Goal: Check status: Check status

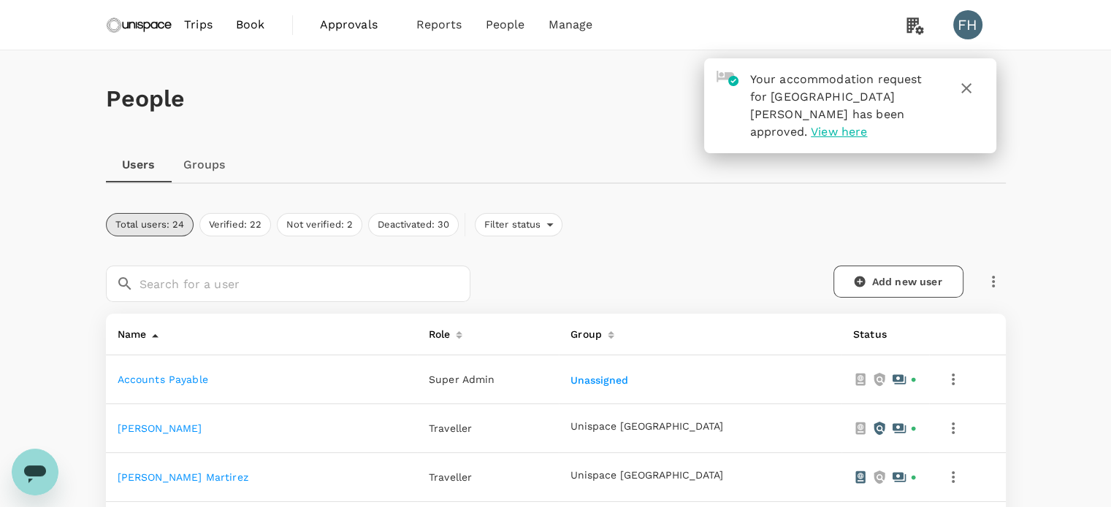
click at [356, 16] on span "Approvals" at bounding box center [356, 25] width 73 height 18
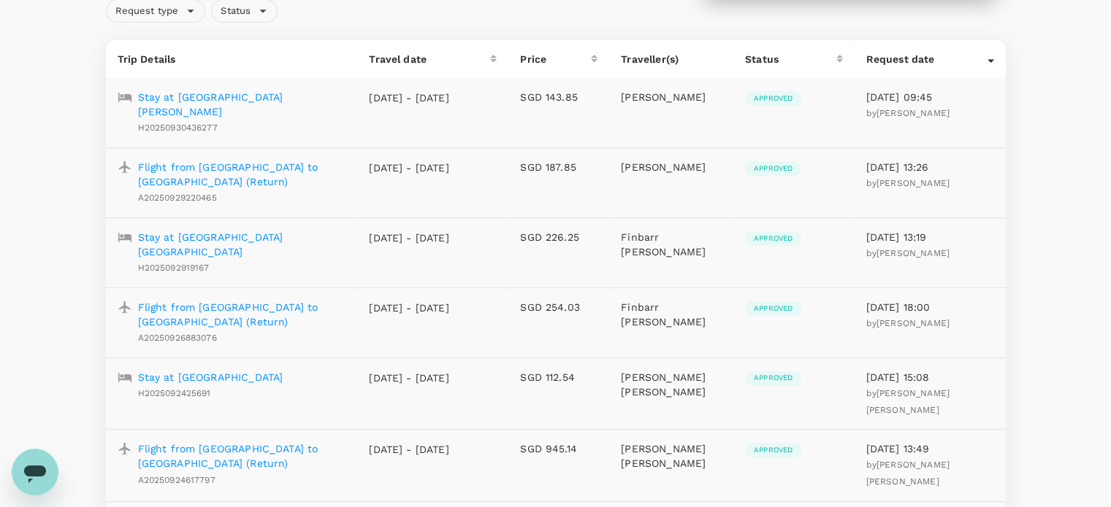
scroll to position [73, 0]
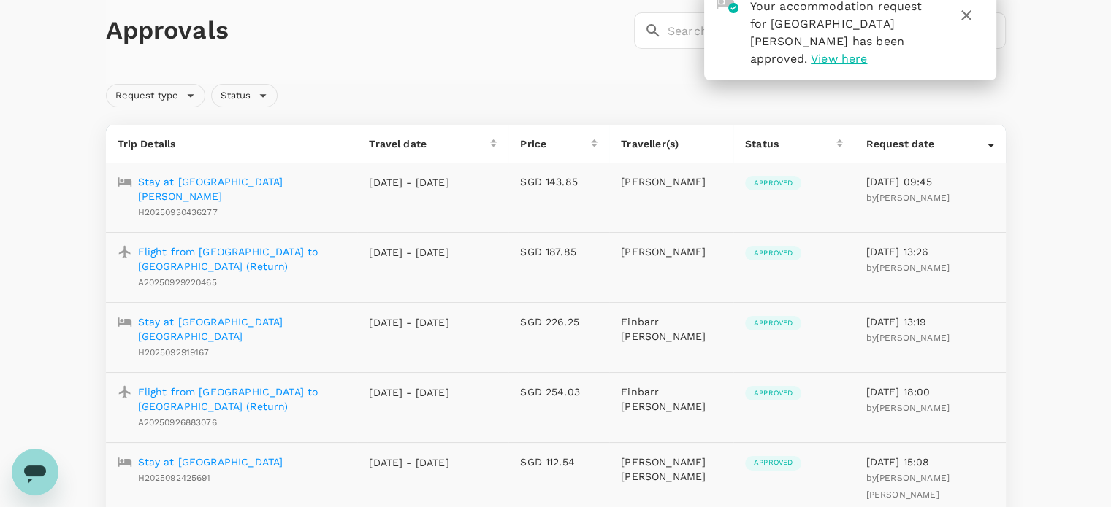
click at [555, 53] on div "Approvals ​ ​" at bounding box center [556, 30] width 900 height 107
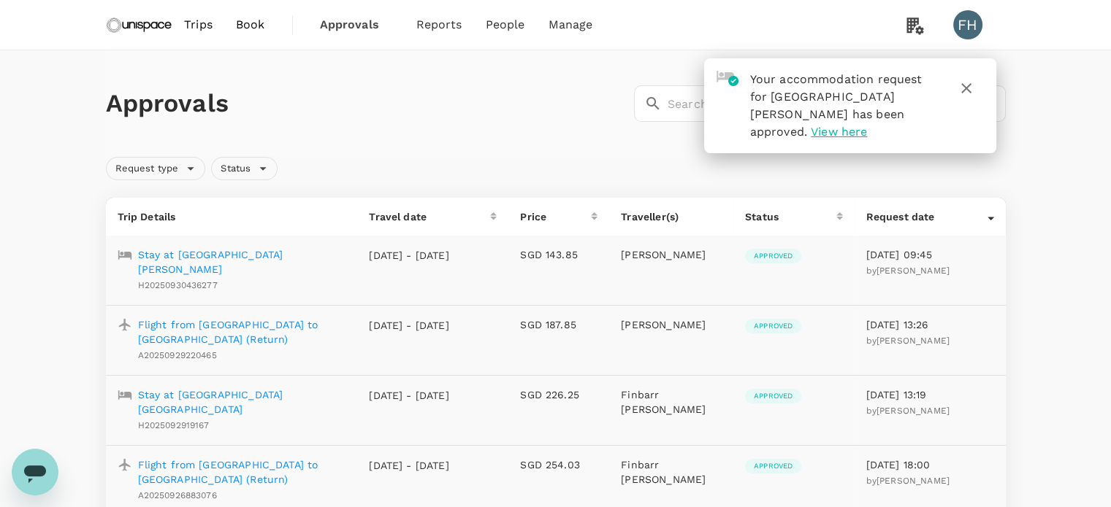
scroll to position [0, 0]
click at [155, 23] on img at bounding box center [139, 25] width 67 height 32
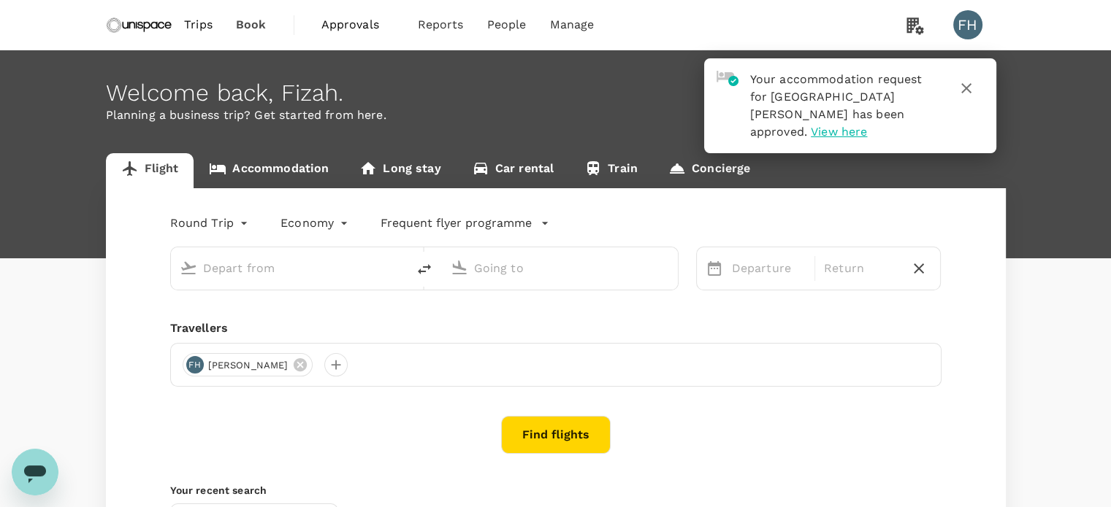
type input "Singapore Changi (SIN)"
type input "Kuala Lumpur Intl ([GEOGRAPHIC_DATA])"
type input "Singapore Changi (SIN)"
type input "Kuala Lumpur Intl ([GEOGRAPHIC_DATA])"
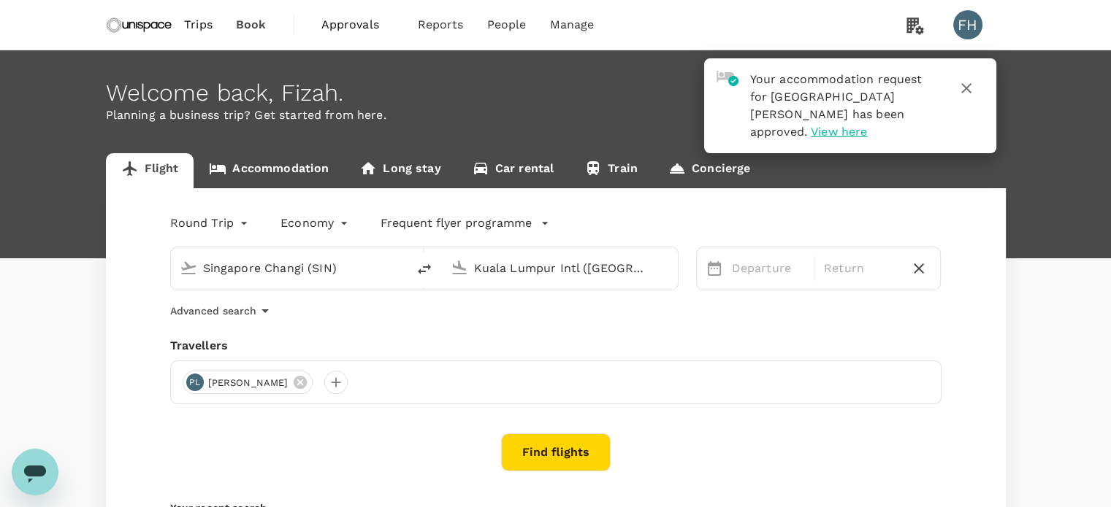
click at [969, 97] on button "button" at bounding box center [965, 88] width 35 height 35
click at [958, 86] on icon "button" at bounding box center [966, 89] width 18 height 18
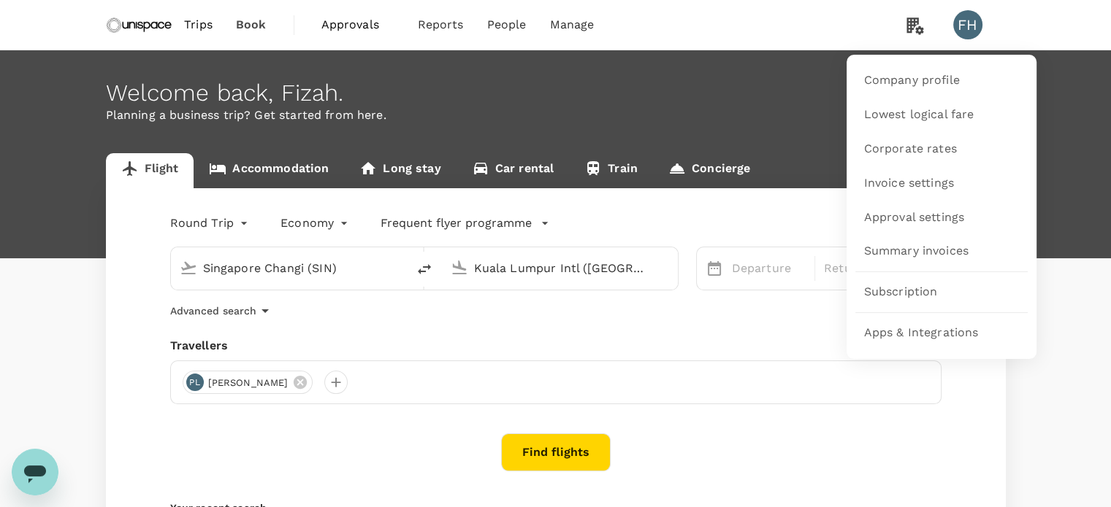
click at [908, 28] on icon at bounding box center [914, 26] width 17 height 17
click at [905, 120] on span "Lowest logical fare" at bounding box center [919, 115] width 110 height 17
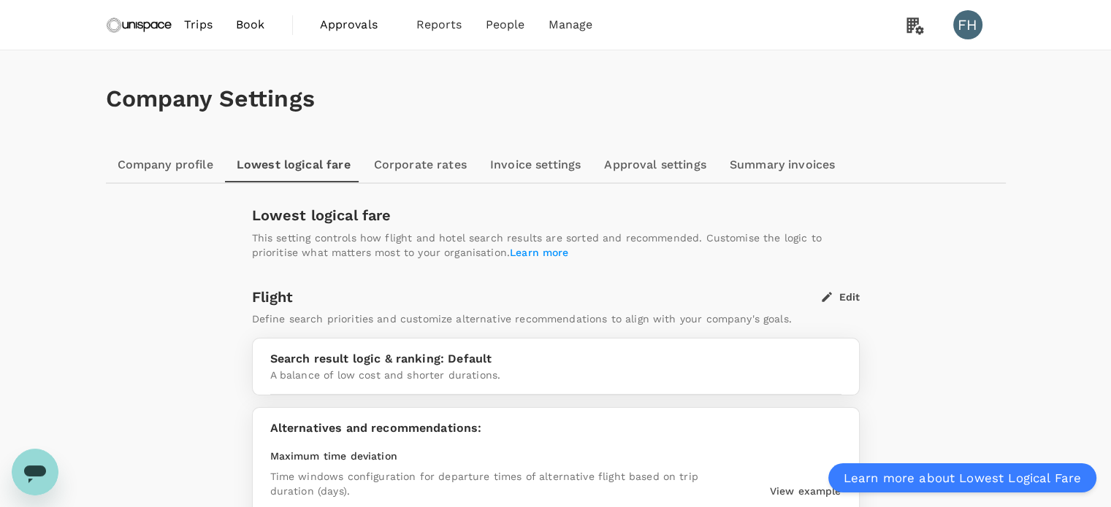
click at [1037, 221] on div "Company Settings Company profile Lowest logical fare Corporate rates Invoice se…" at bounding box center [555, 499] width 1111 height 898
click at [161, 20] on img at bounding box center [139, 25] width 67 height 32
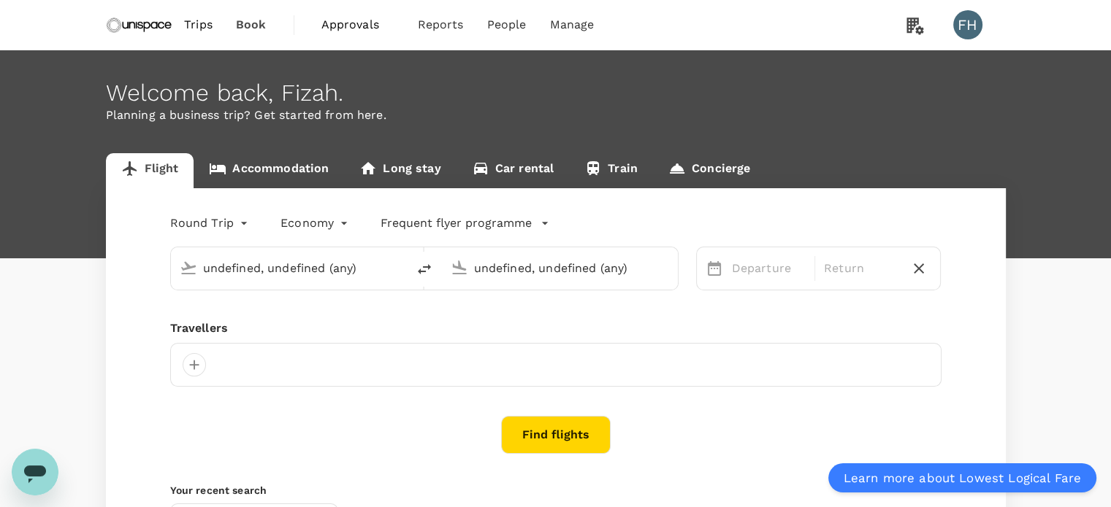
type input "Singapore Changi (SIN)"
type input "Kuala Lumpur Intl ([GEOGRAPHIC_DATA])"
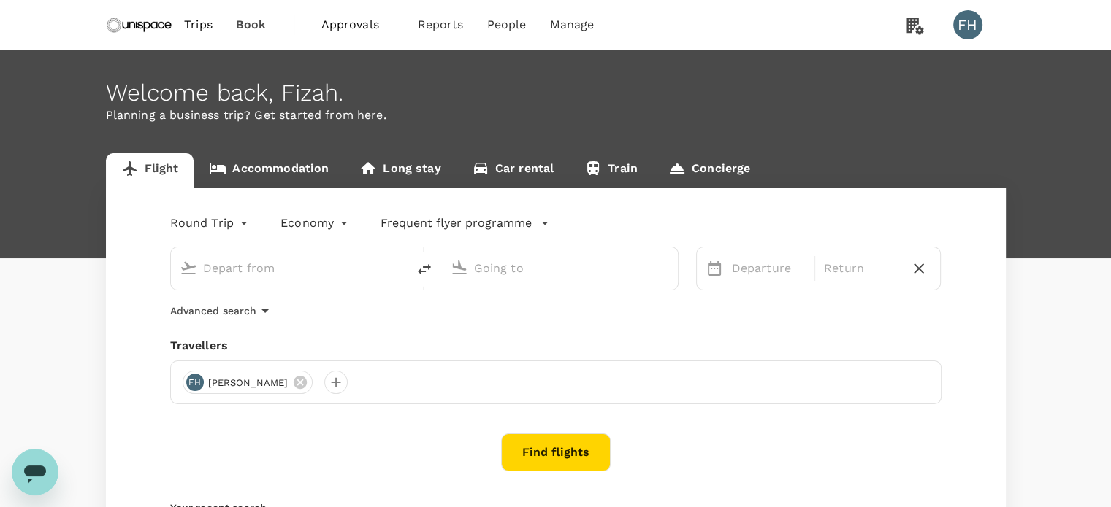
type input "Singapore Changi (SIN)"
type input "Kuala Lumpur Intl ([GEOGRAPHIC_DATA])"
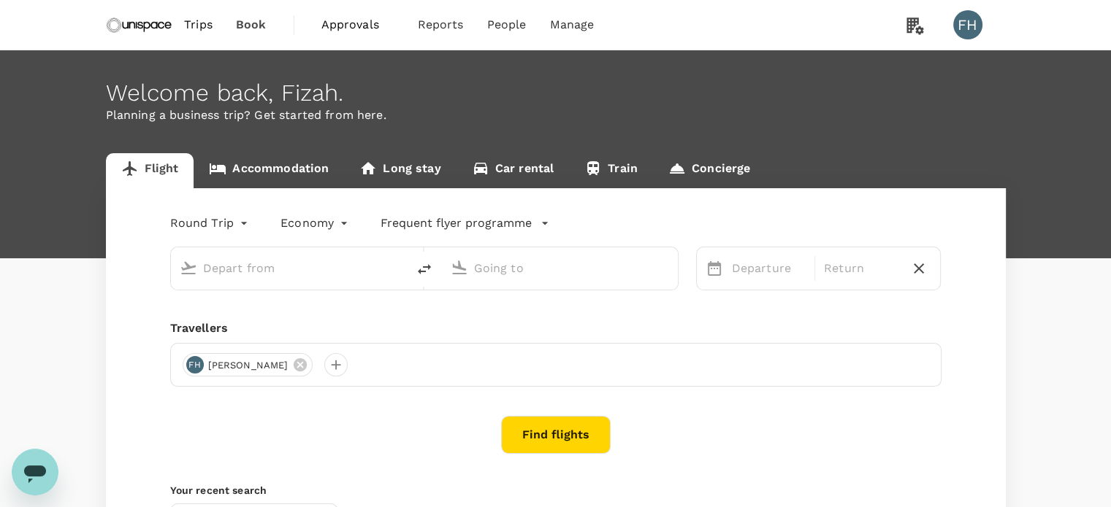
type input "Singapore Changi (SIN)"
type input "Kuala Lumpur Intl ([GEOGRAPHIC_DATA])"
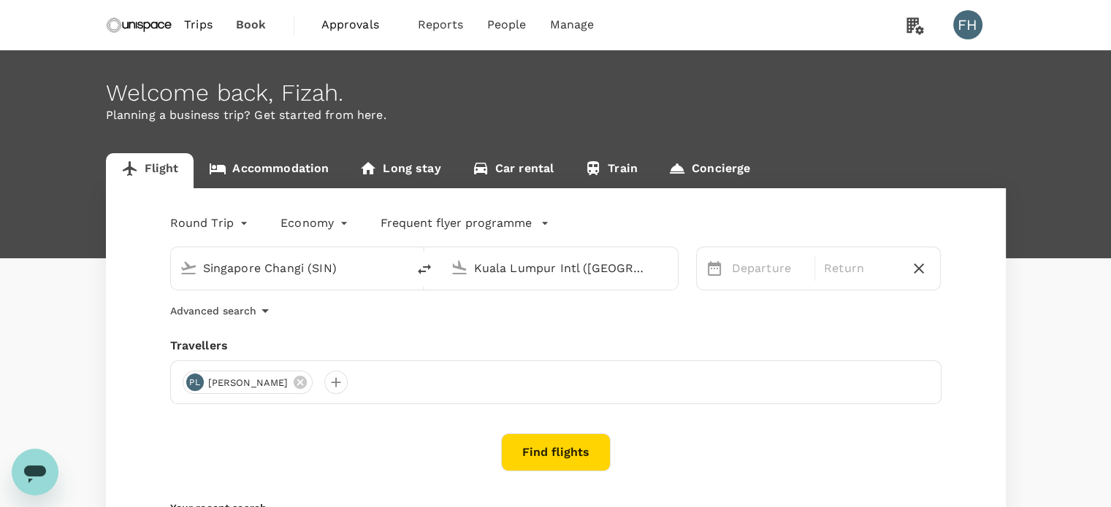
click at [201, 221] on body "Trips Book Approvals 0 Reports People Manage FH Welcome back , Fizah . Planning…" at bounding box center [555, 347] width 1111 height 694
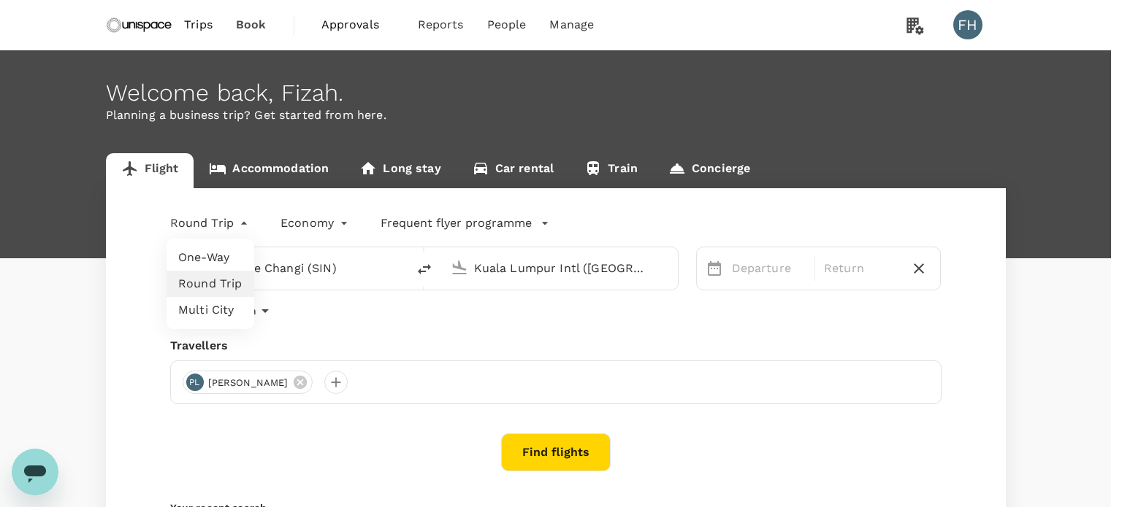
click at [335, 214] on div at bounding box center [561, 253] width 1122 height 507
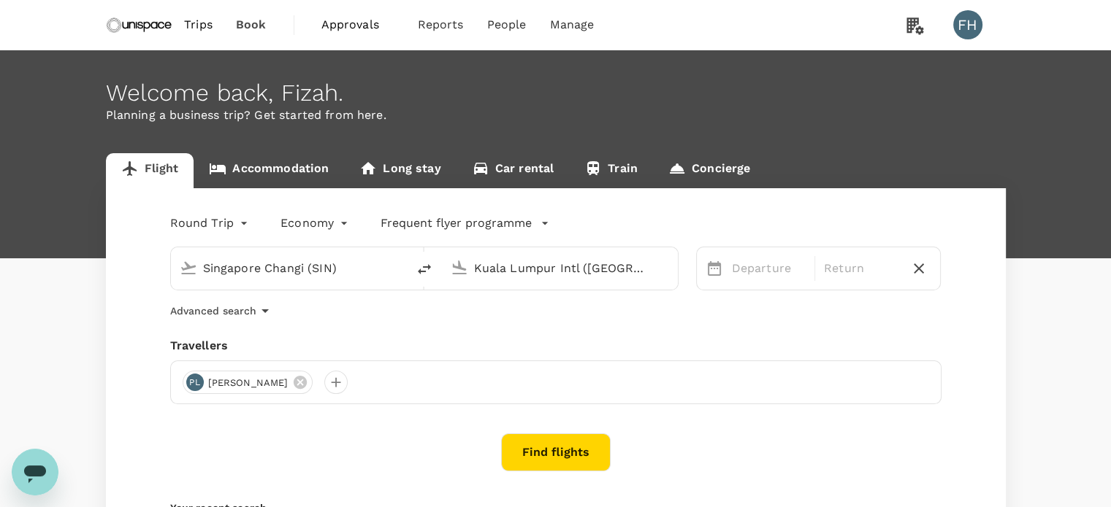
click at [331, 221] on body "Trips Book Approvals 0 Reports People Manage FH Welcome back , Fizah . Planning…" at bounding box center [555, 347] width 1111 height 694
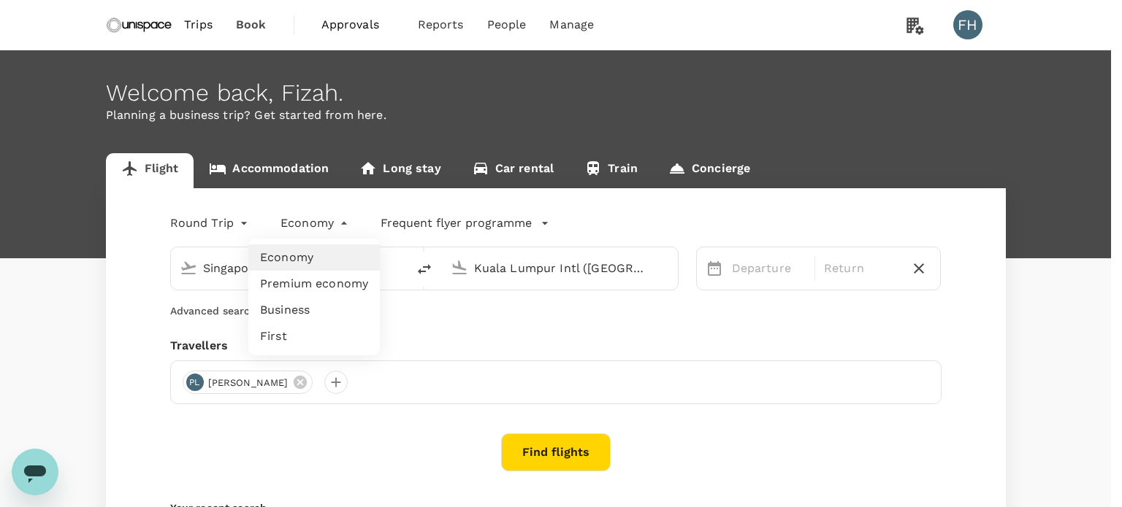
click at [602, 326] on div at bounding box center [561, 253] width 1122 height 507
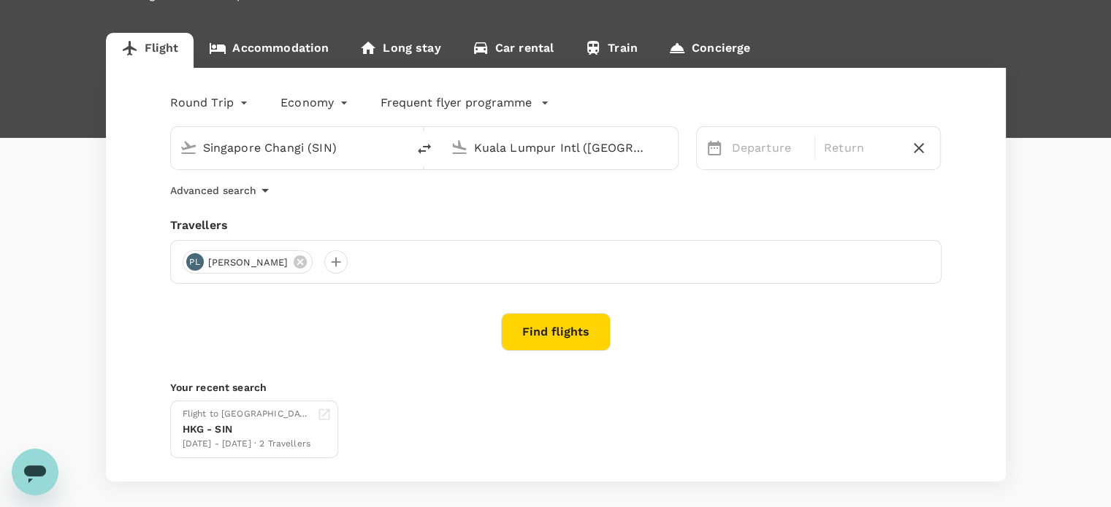
scroll to position [146, 0]
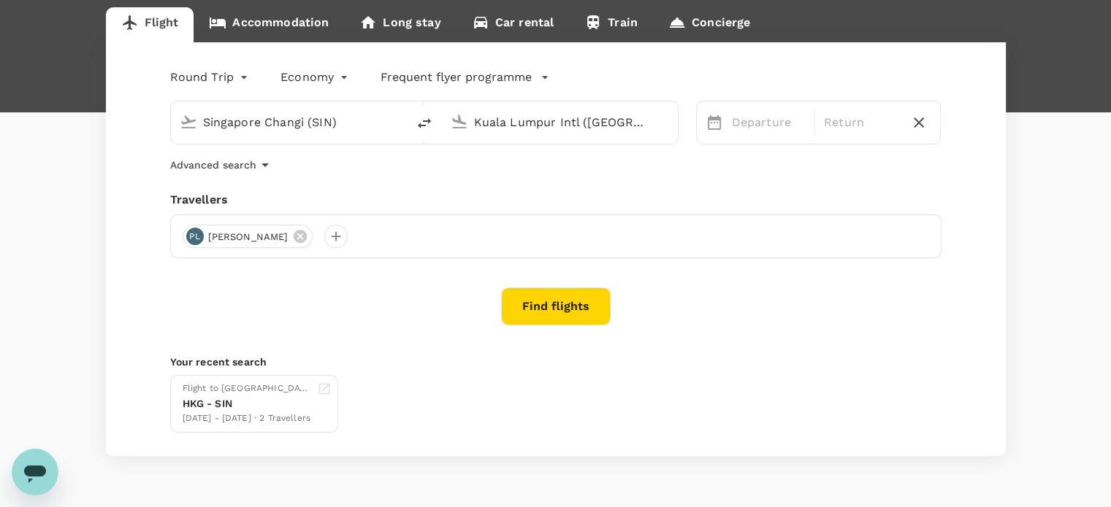
click at [307, 327] on div "Round Trip roundtrip Economy economy Frequent flyer programme Singapore Changi …" at bounding box center [556, 249] width 900 height 414
click at [303, 327] on div "Round Trip roundtrip Economy economy Frequent flyer programme Singapore Changi …" at bounding box center [556, 249] width 900 height 414
click at [304, 327] on div "Round Trip roundtrip Economy economy Frequent flyer programme Singapore Changi …" at bounding box center [556, 249] width 900 height 414
click at [326, 81] on body "Trips Book Approvals 0 Reports People Manage FH Welcome back , Fizah . Planning…" at bounding box center [555, 201] width 1111 height 694
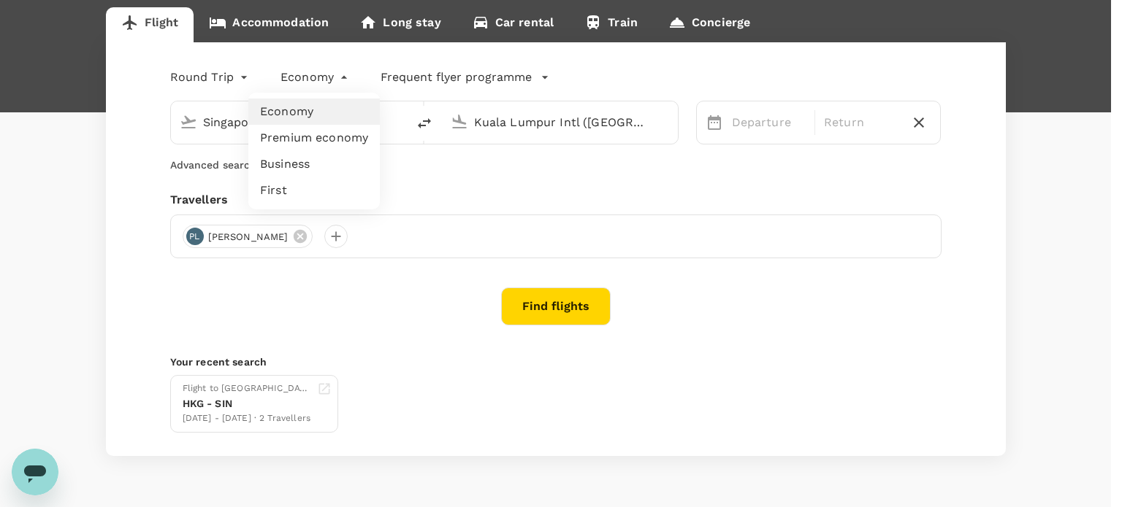
click at [391, 293] on div at bounding box center [561, 253] width 1122 height 507
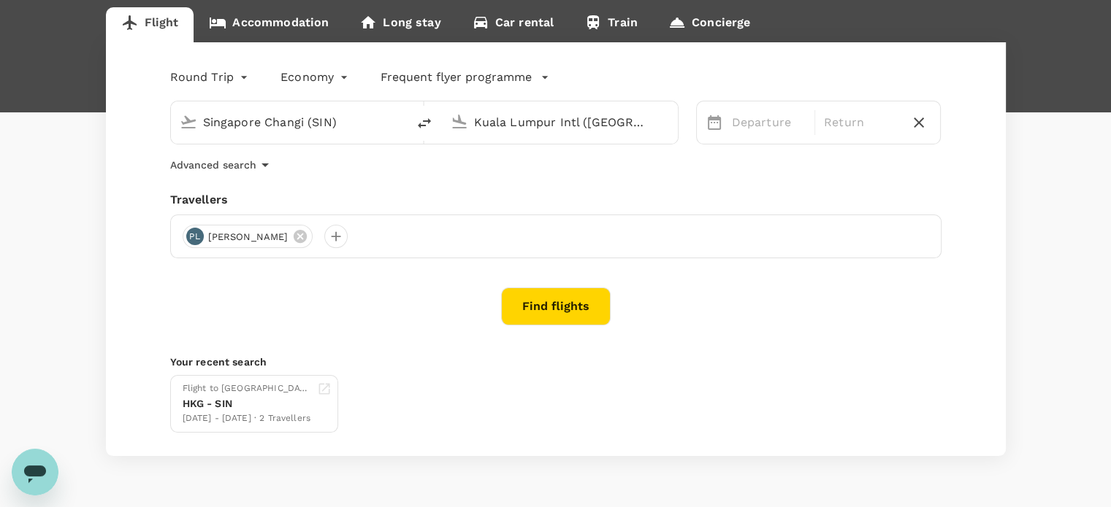
scroll to position [0, 0]
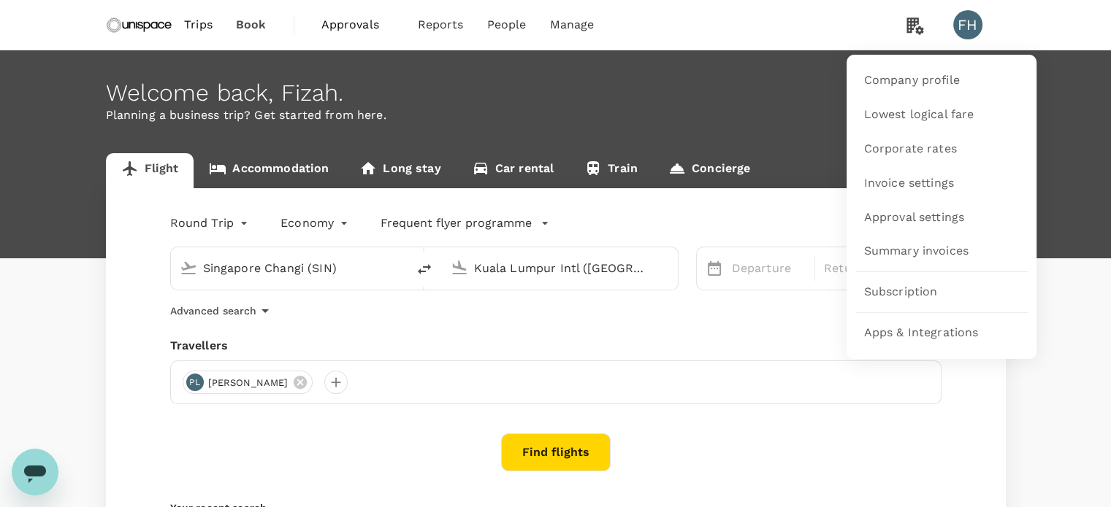
click at [914, 39] on icon at bounding box center [914, 25] width 29 height 30
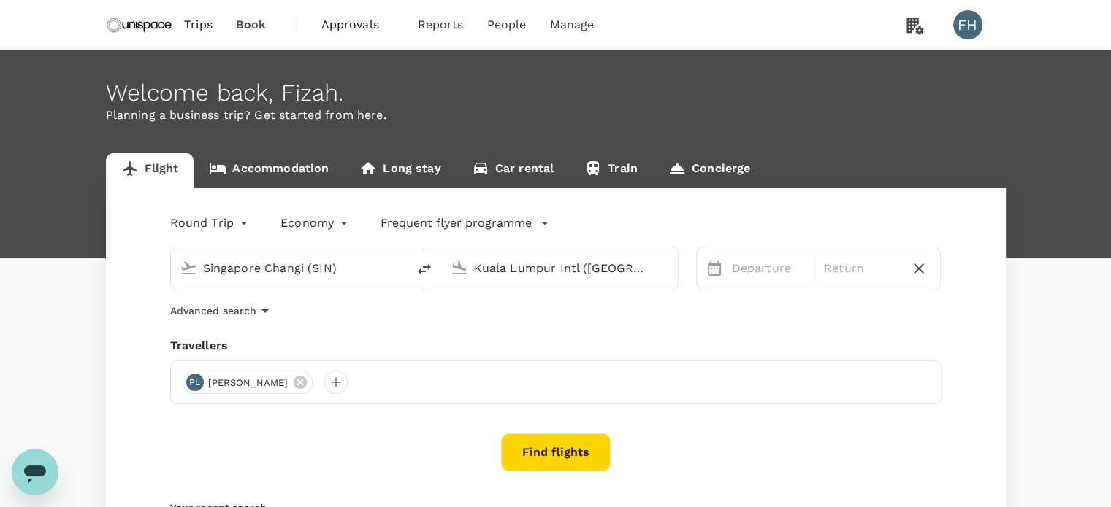
click at [350, 35] on span "Approvals 0" at bounding box center [357, 24] width 73 height 23
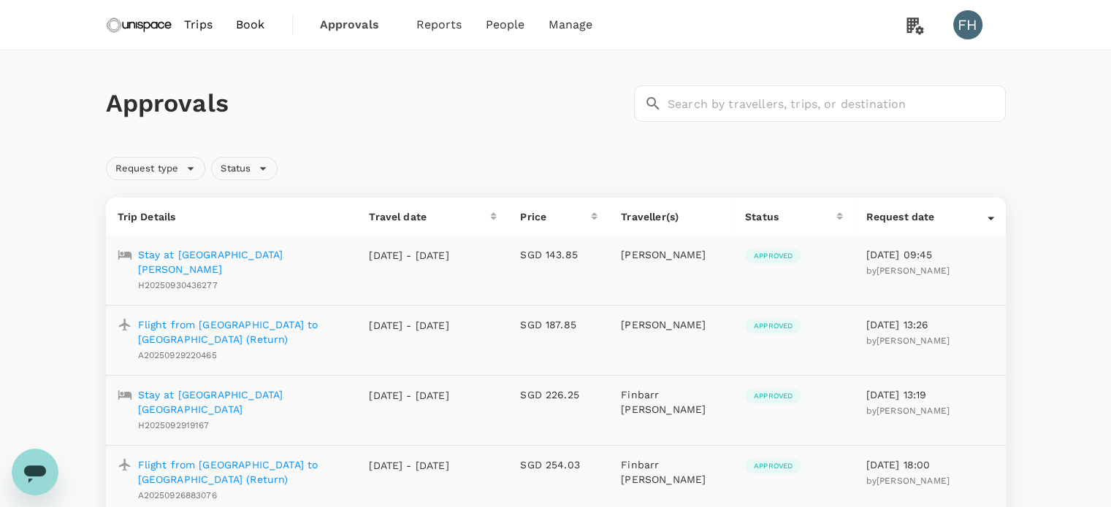
click at [254, 258] on p "Stay at [GEOGRAPHIC_DATA][PERSON_NAME]" at bounding box center [242, 262] width 208 height 29
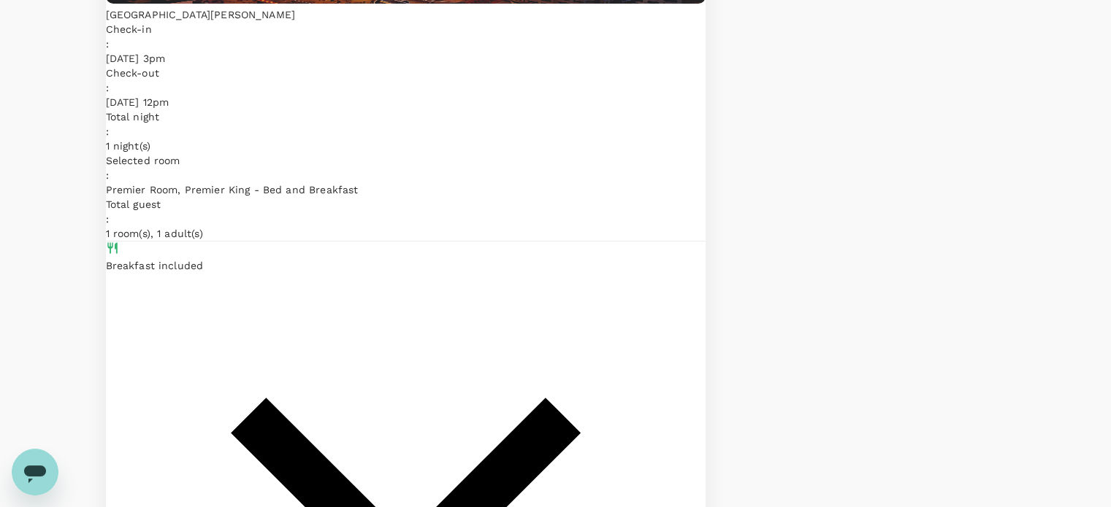
scroll to position [292, 0]
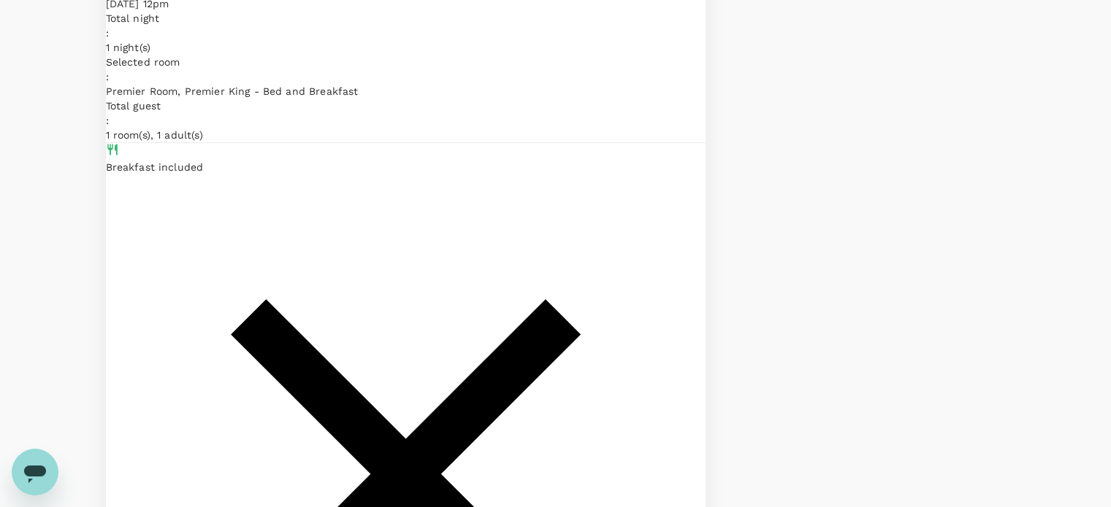
scroll to position [0, 0]
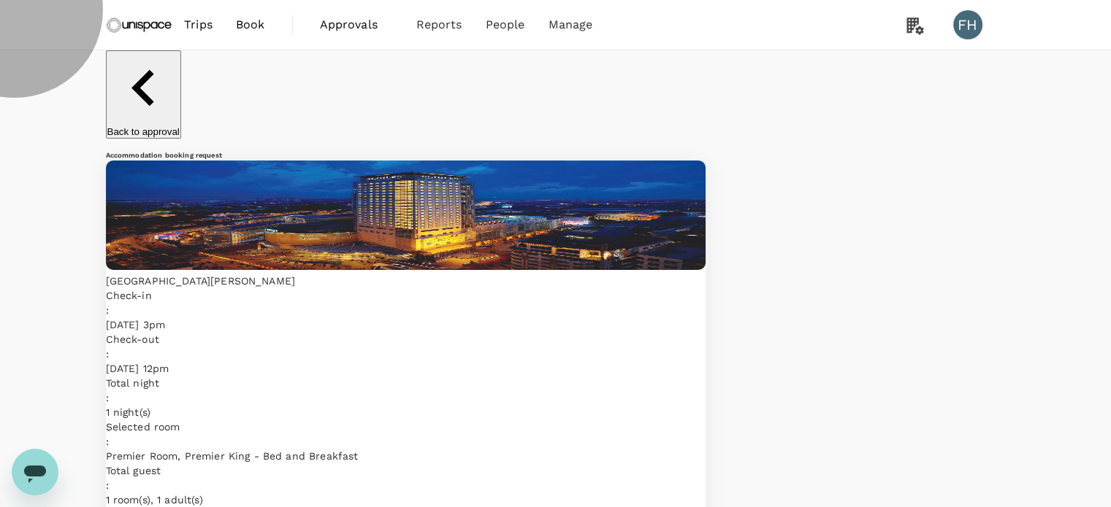
click at [120, 72] on button "Back to approval" at bounding box center [143, 94] width 75 height 88
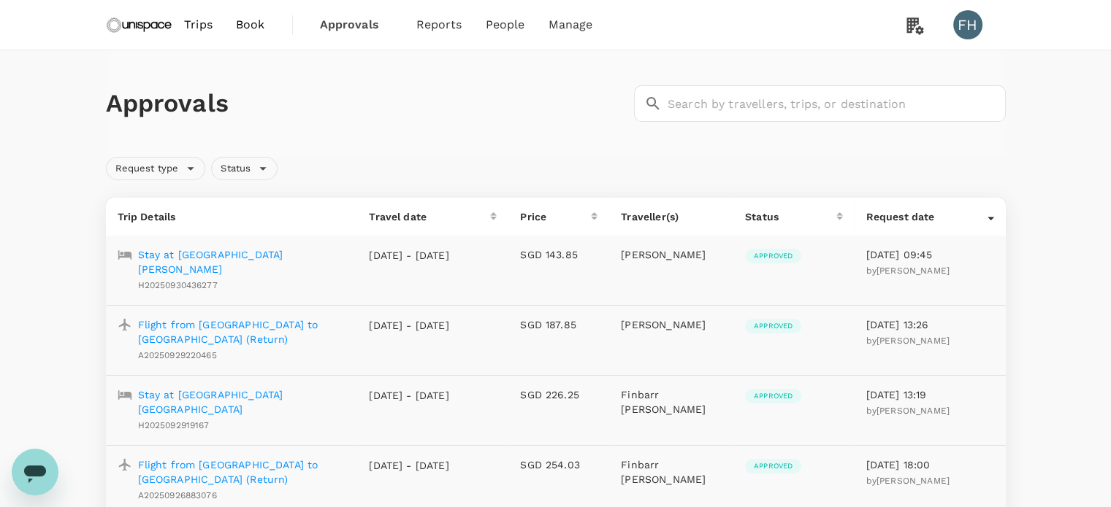
scroll to position [73, 0]
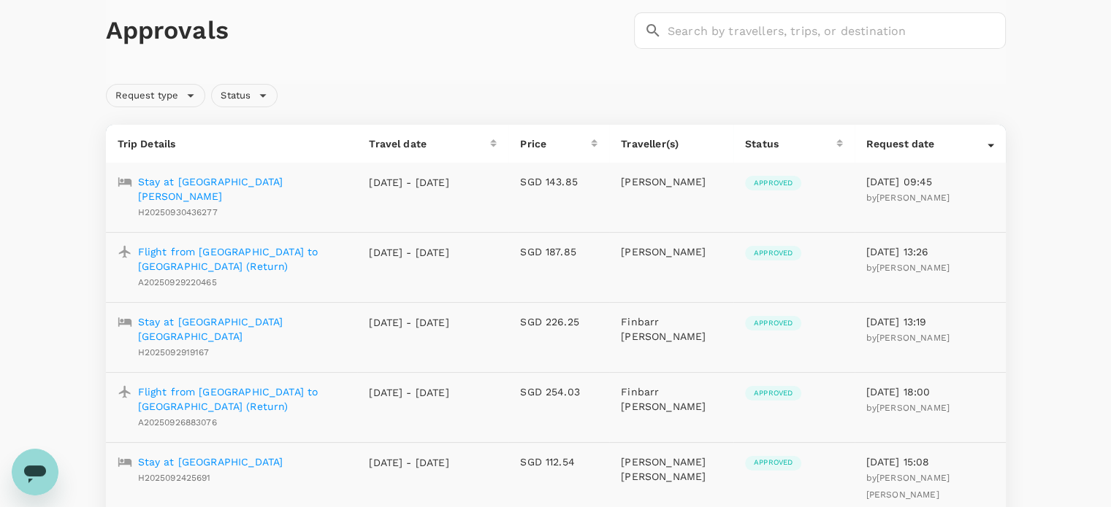
click at [329, 245] on p "Flight from [GEOGRAPHIC_DATA] to [GEOGRAPHIC_DATA] (Return)" at bounding box center [242, 259] width 208 height 29
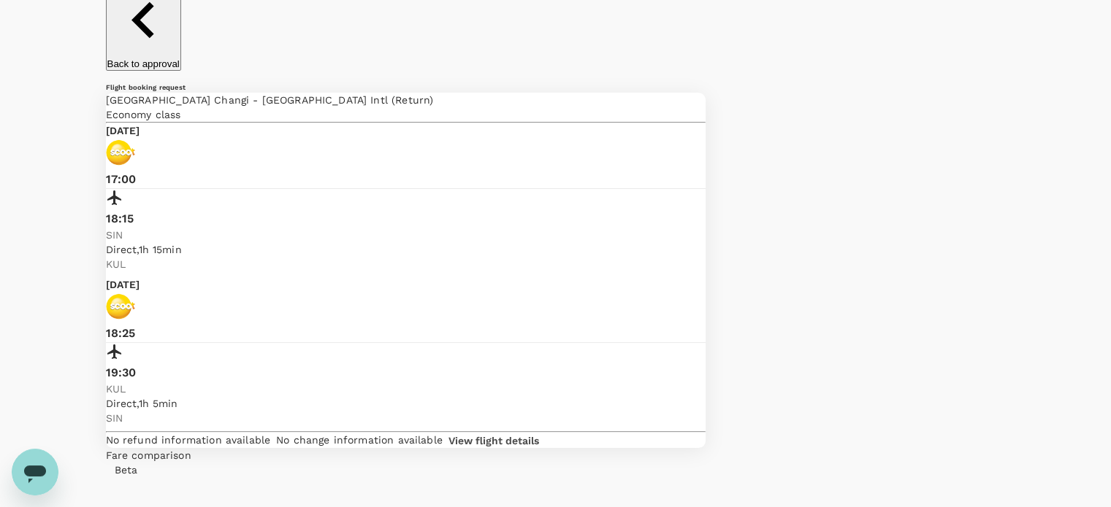
scroll to position [23, 0]
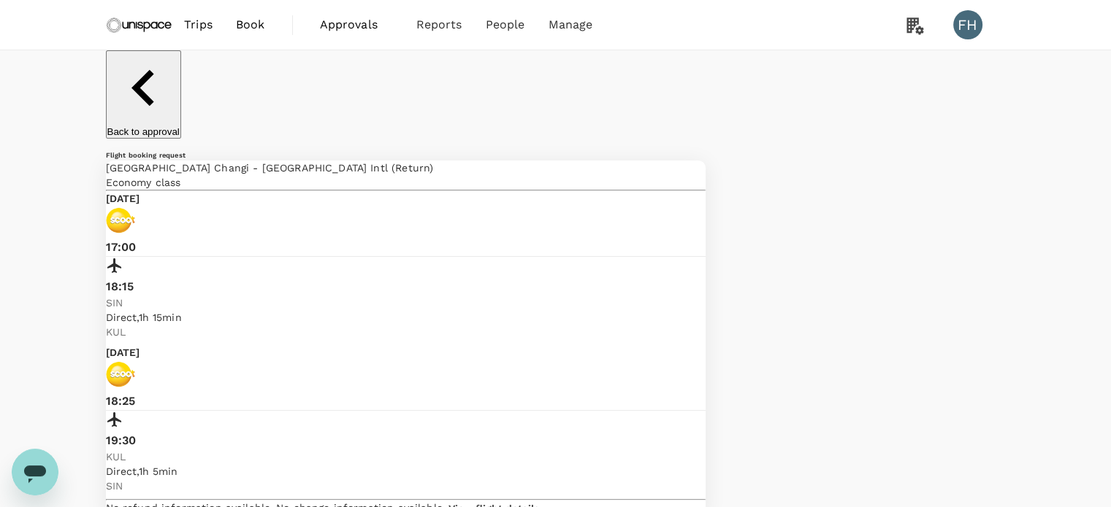
click at [136, 126] on p "Back to approval" at bounding box center [143, 131] width 72 height 11
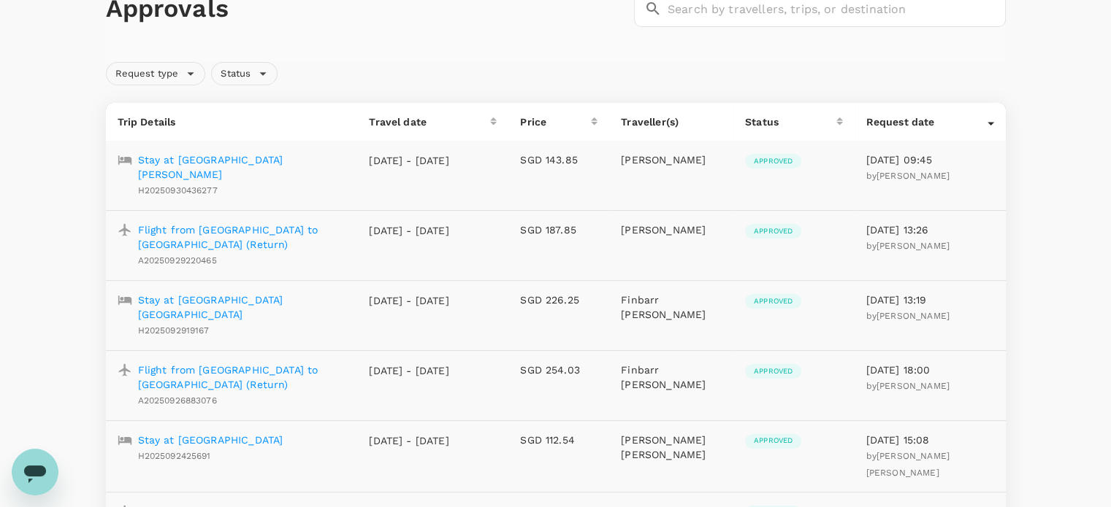
scroll to position [219, 0]
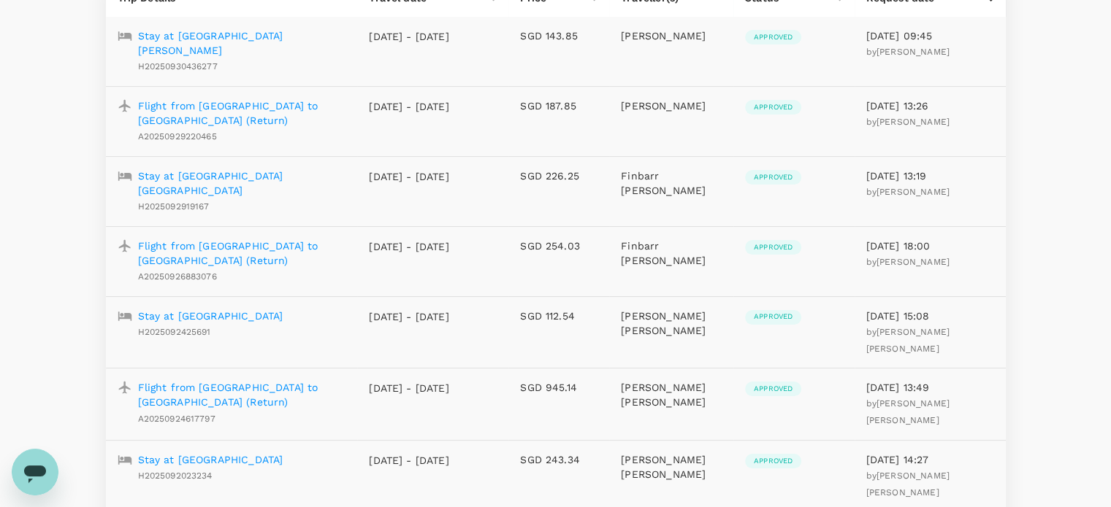
click at [170, 309] on p "Stay at [GEOGRAPHIC_DATA]" at bounding box center [210, 316] width 145 height 15
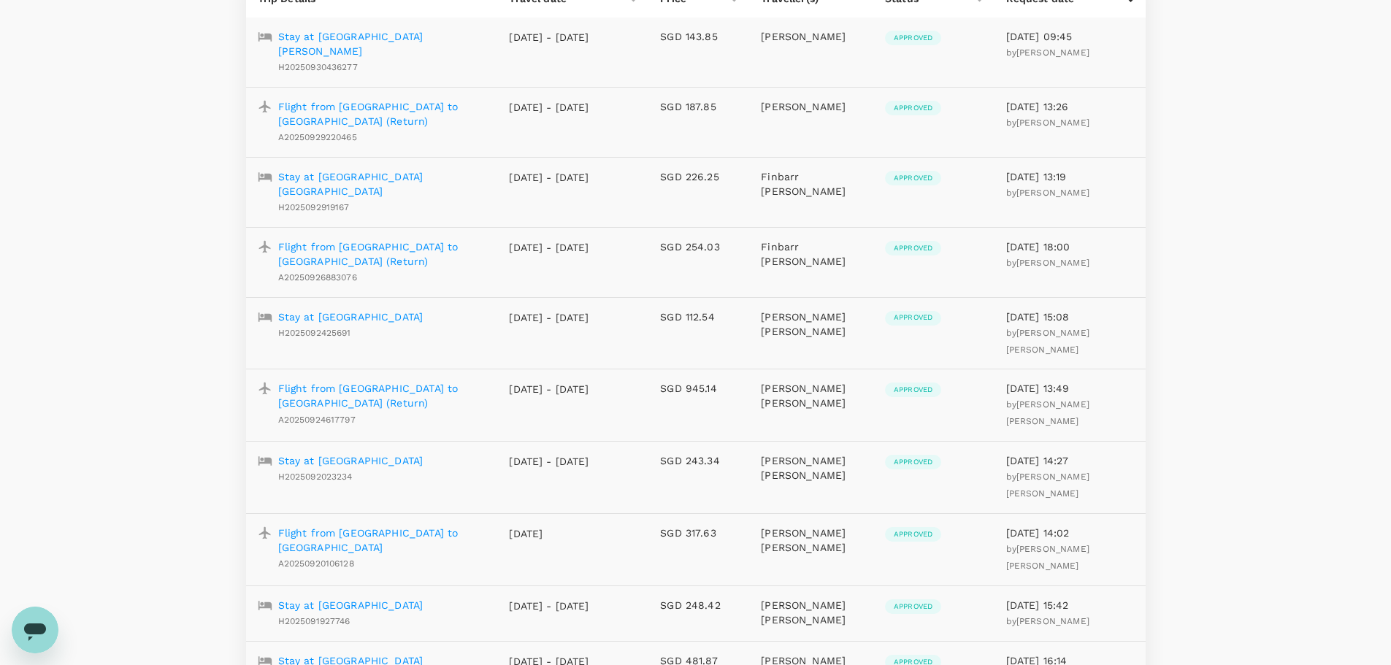
scroll to position [219, 0]
click at [464, 525] on p "Flight from [GEOGRAPHIC_DATA] to [GEOGRAPHIC_DATA]" at bounding box center [382, 539] width 208 height 29
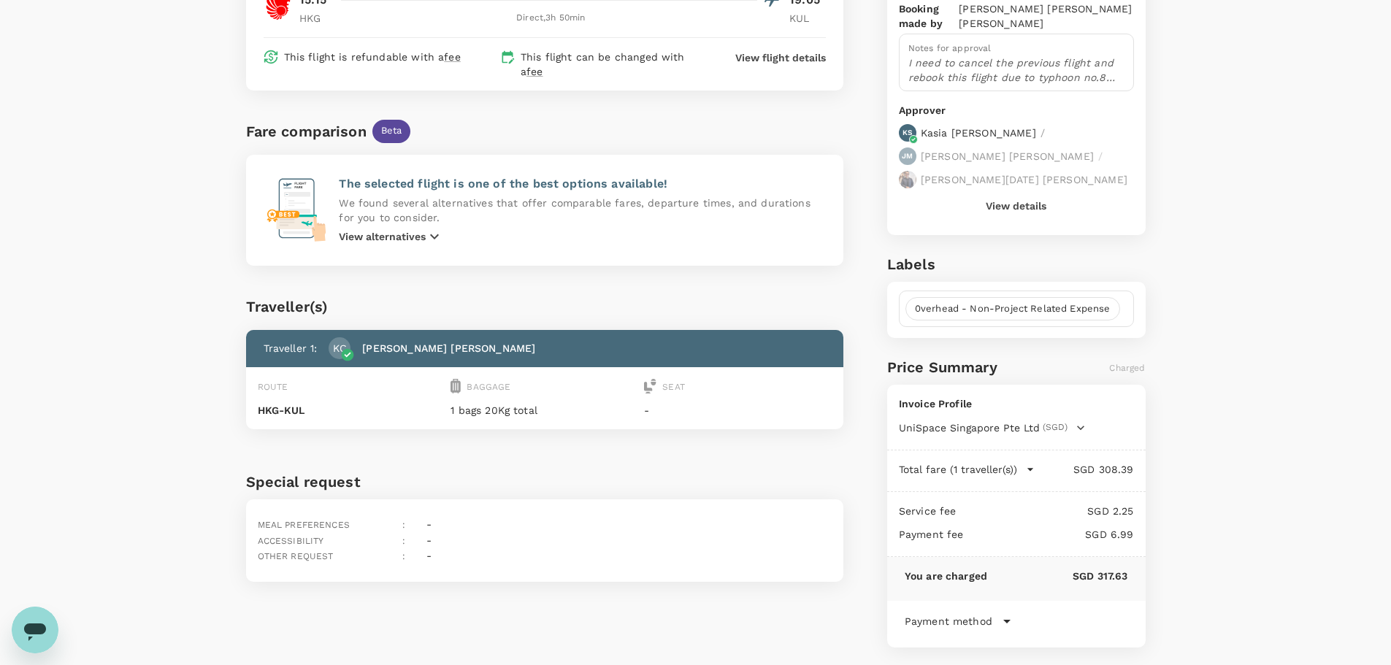
scroll to position [233, 0]
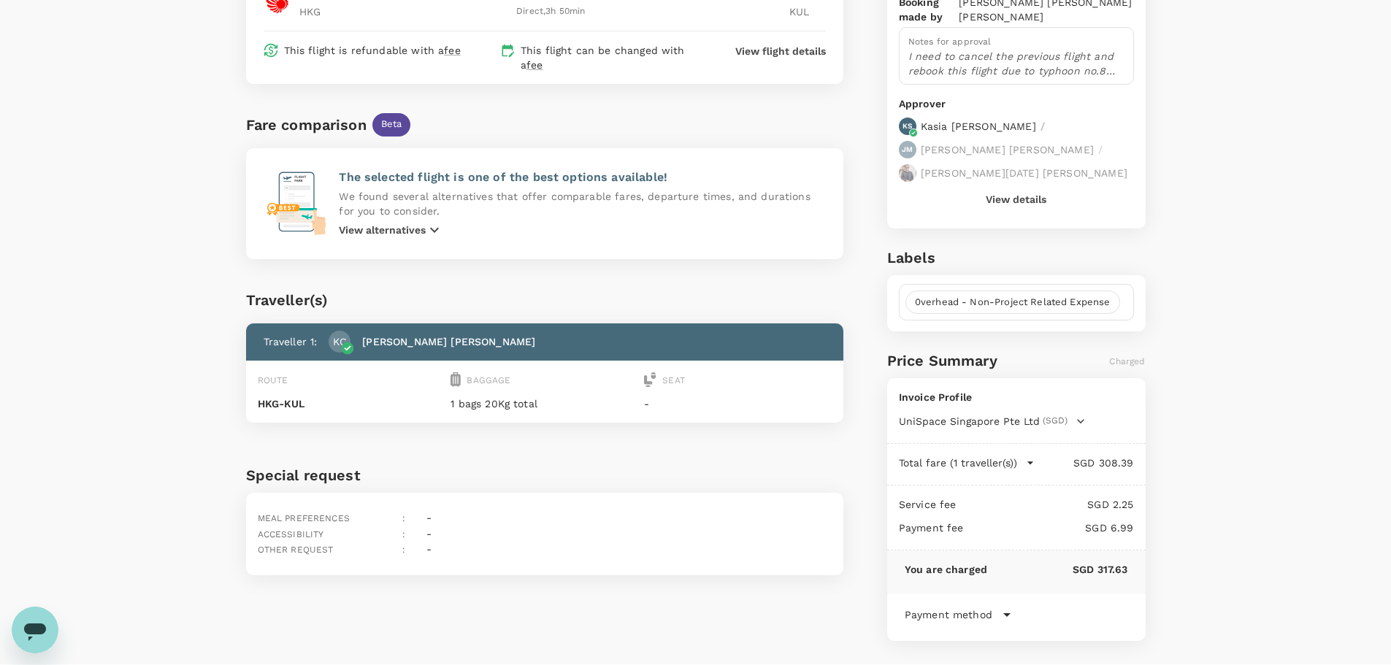
click at [1064, 414] on span "(SGD)" at bounding box center [1055, 421] width 25 height 15
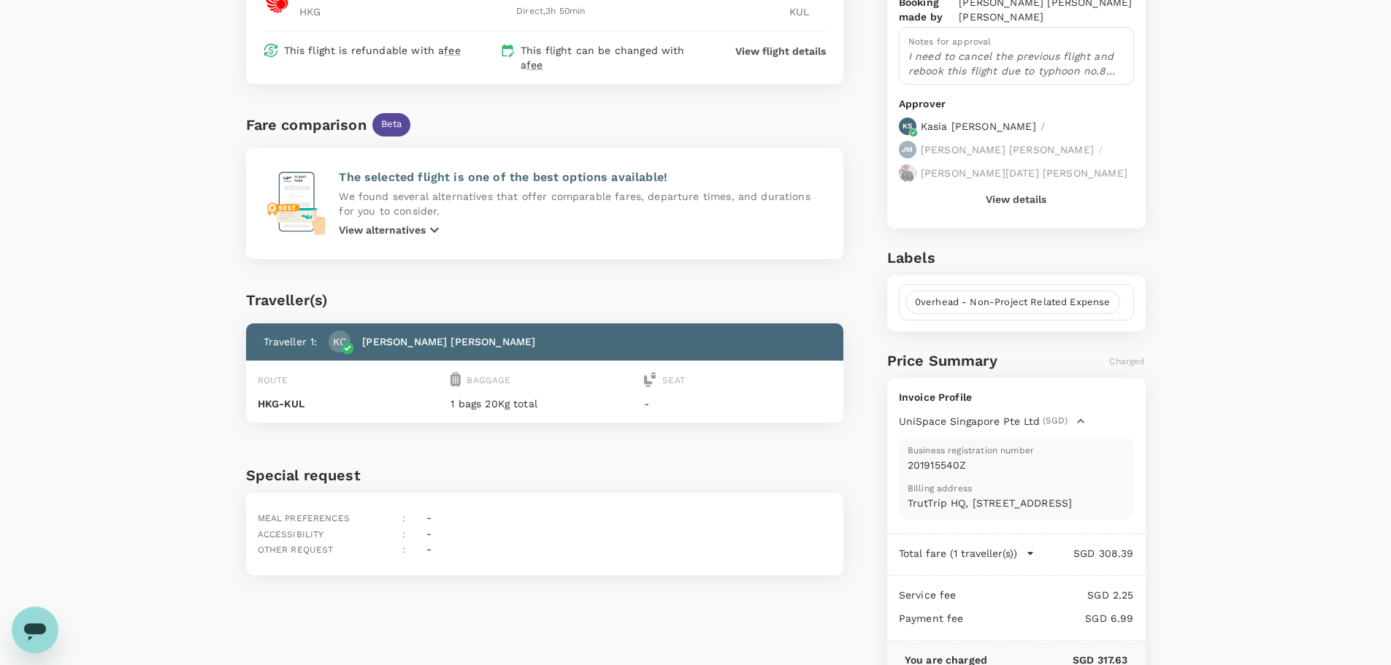
click at [1013, 534] on div "Total fare (1 traveller(s)) SGD 308.39 Air fare SGD 308.39 Baggage fee SGD 0.00…" at bounding box center [1016, 555] width 258 height 42
click at [1013, 546] on p "Total fare (1 traveller(s))" at bounding box center [958, 553] width 118 height 15
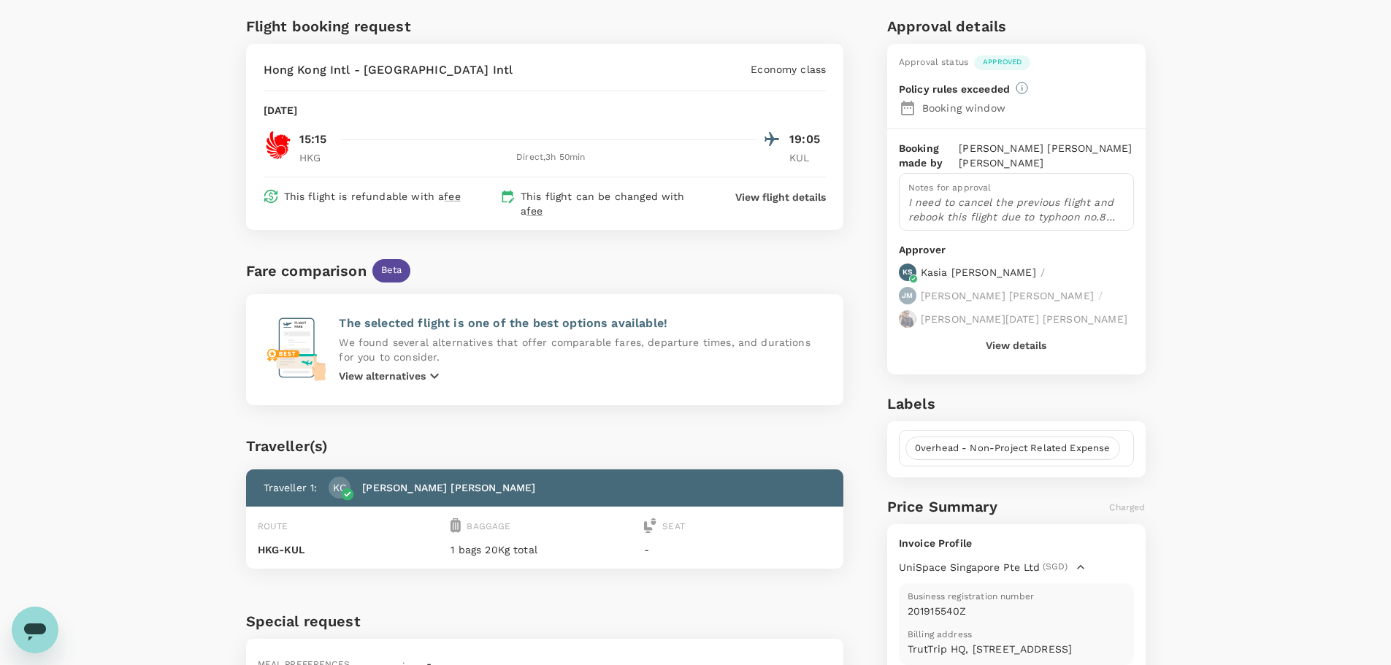
scroll to position [0, 0]
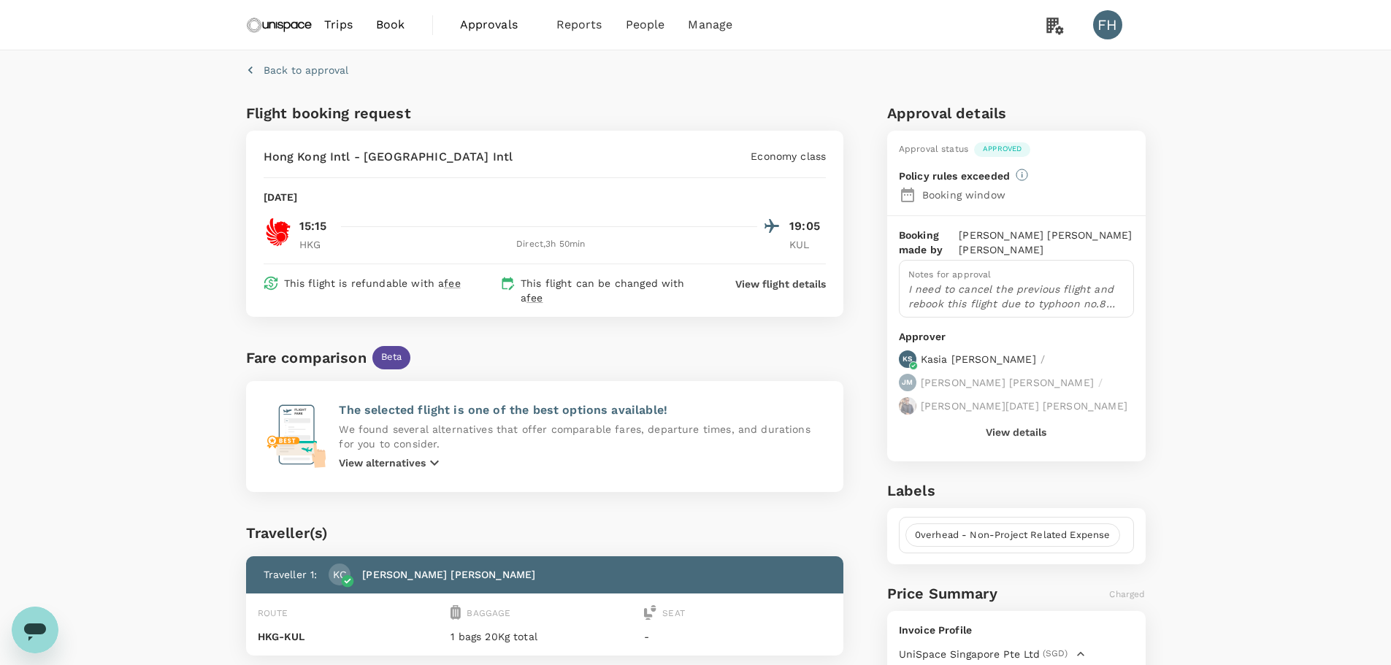
click at [1019, 173] on icon at bounding box center [1022, 175] width 12 height 12
click at [1027, 426] on button "View details" at bounding box center [1016, 432] width 61 height 12
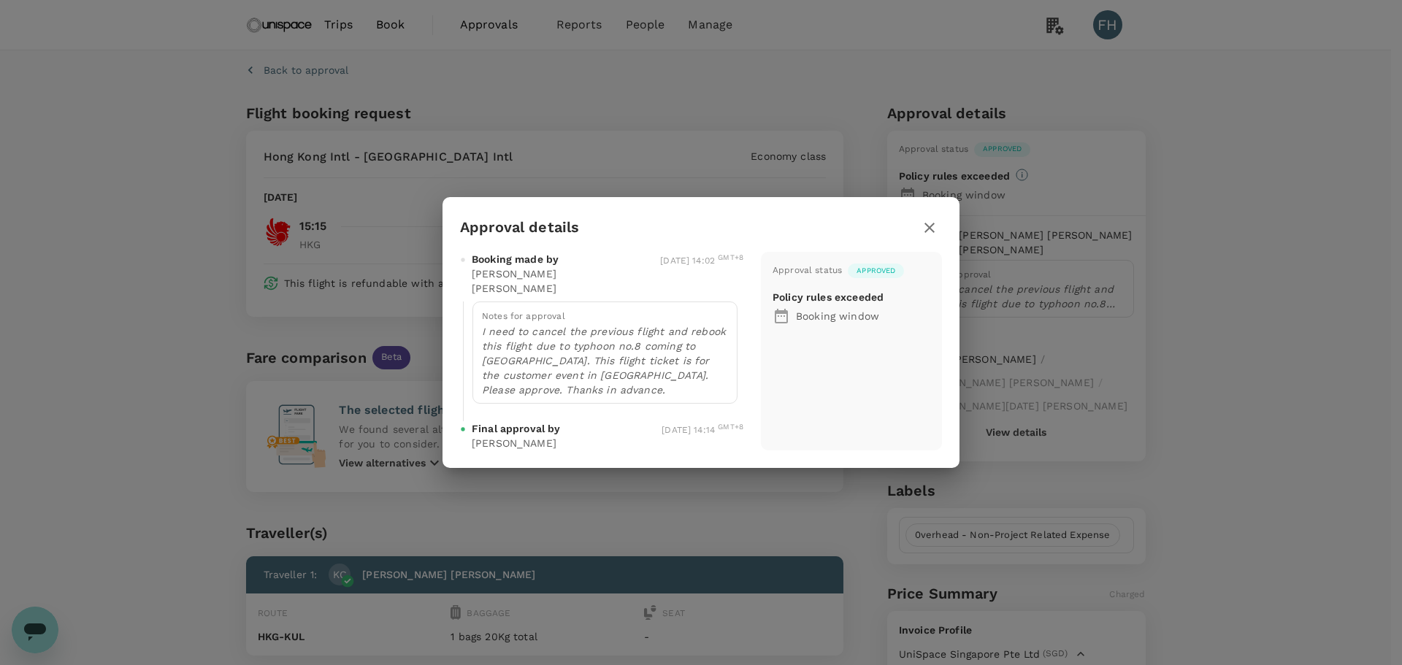
click at [917, 240] on button "button" at bounding box center [929, 227] width 25 height 25
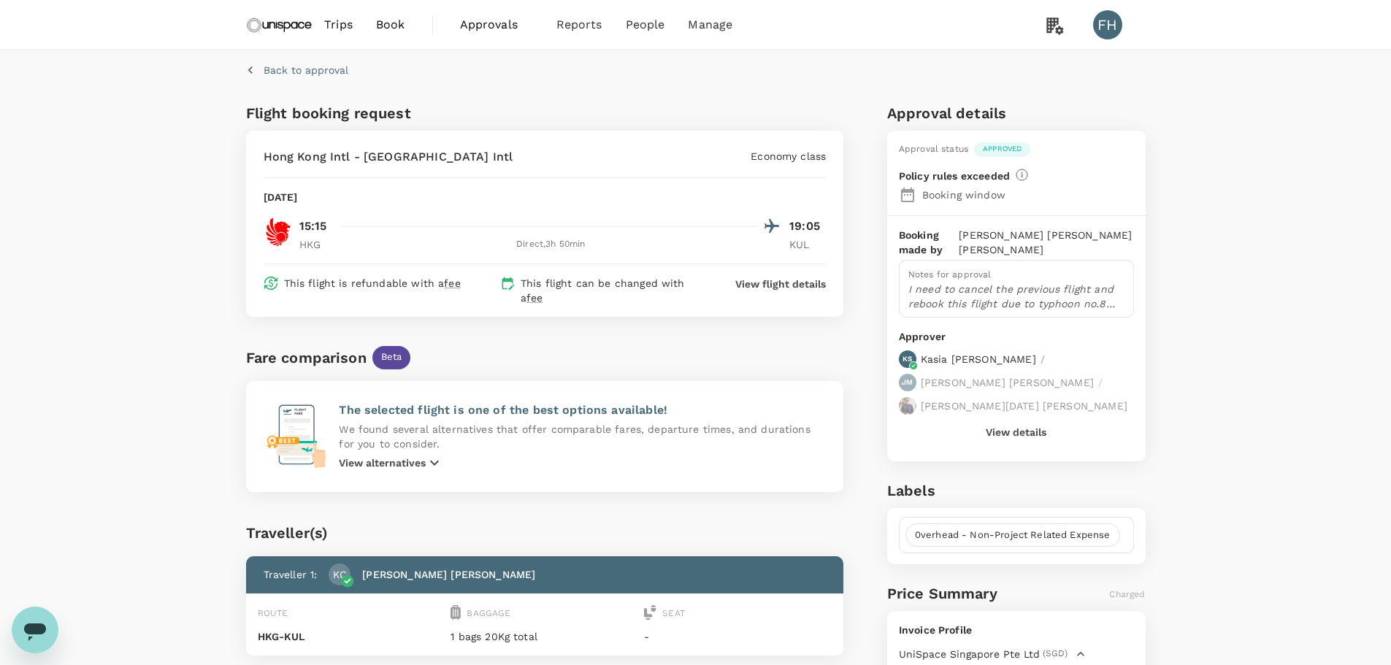
click at [757, 282] on p "View flight details" at bounding box center [780, 284] width 91 height 15
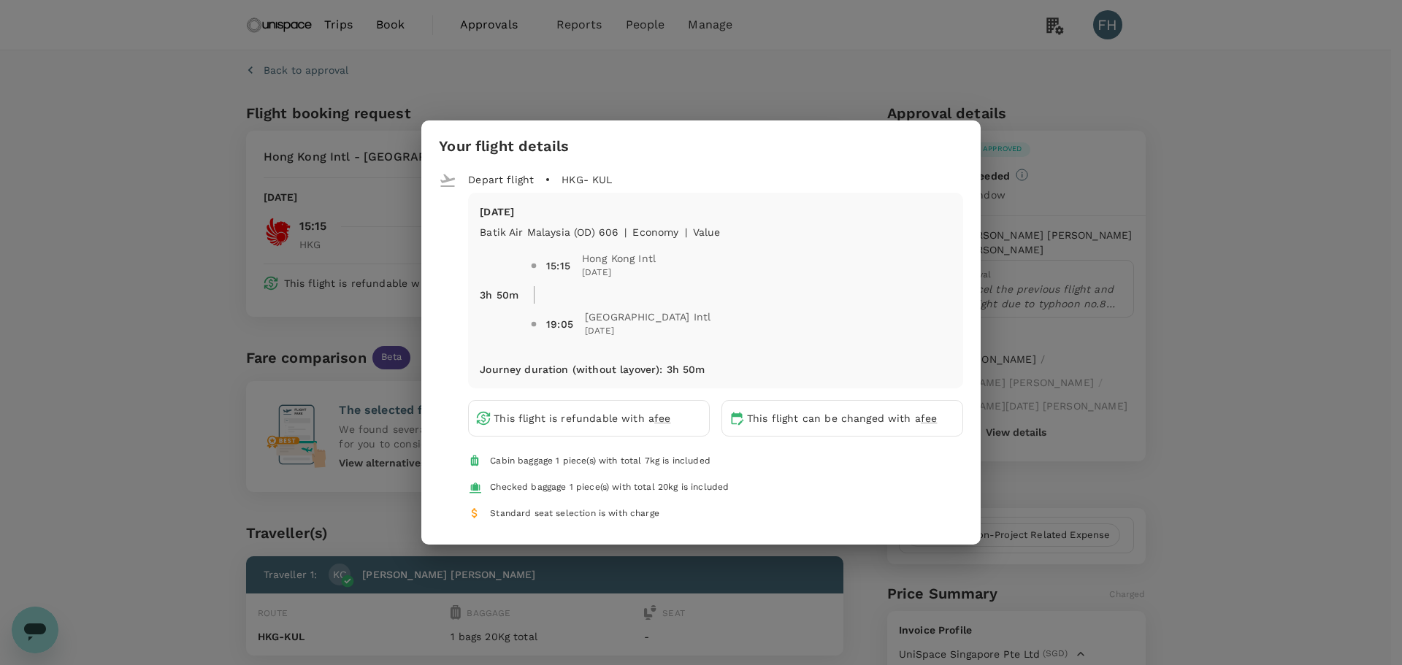
click at [293, 340] on div "Your flight details Depart flight HKG - KUL [DATE] Batik Air Malaysia (OD) 606 …" at bounding box center [701, 332] width 1402 height 665
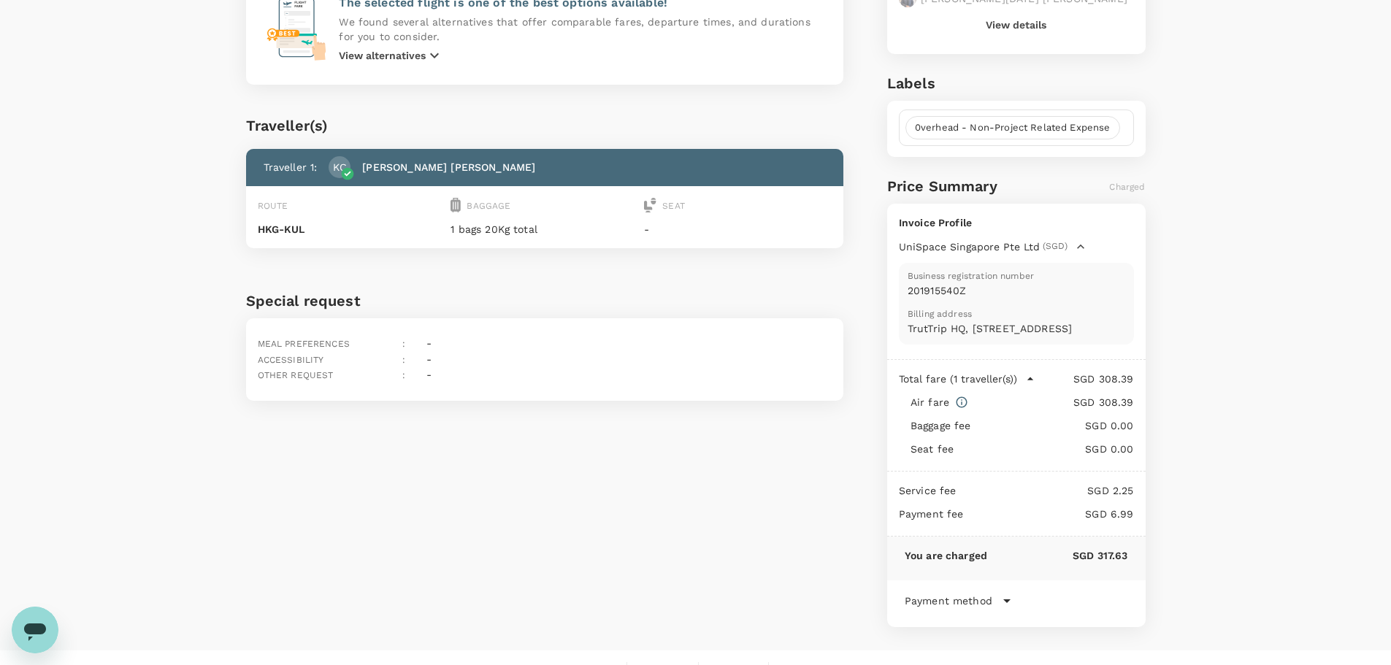
scroll to position [409, 0]
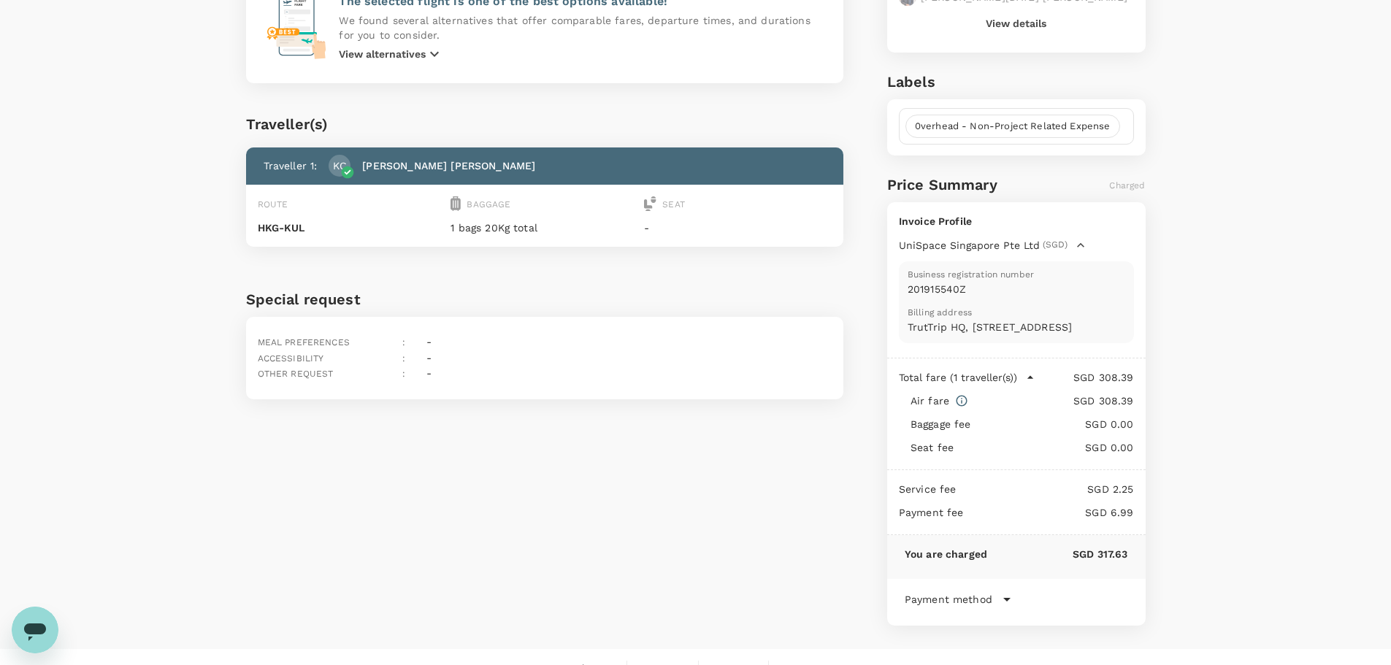
click at [999, 591] on icon at bounding box center [1007, 600] width 18 height 18
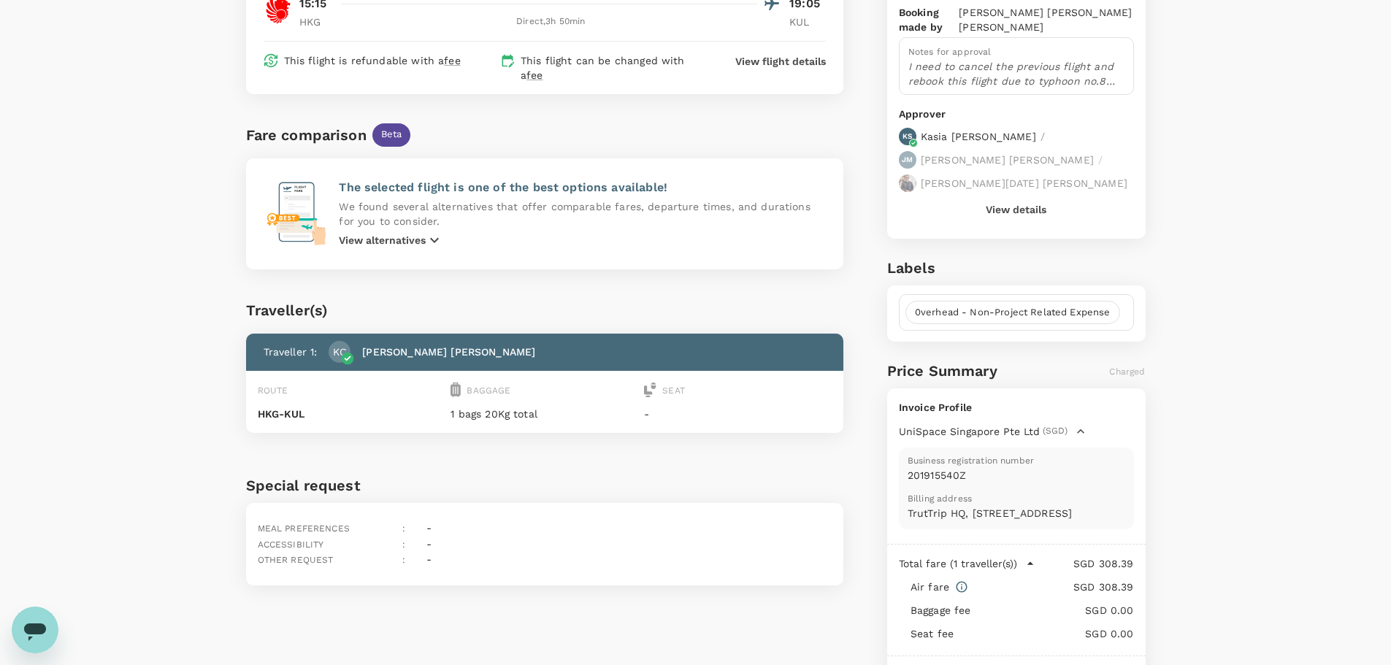
scroll to position [0, 0]
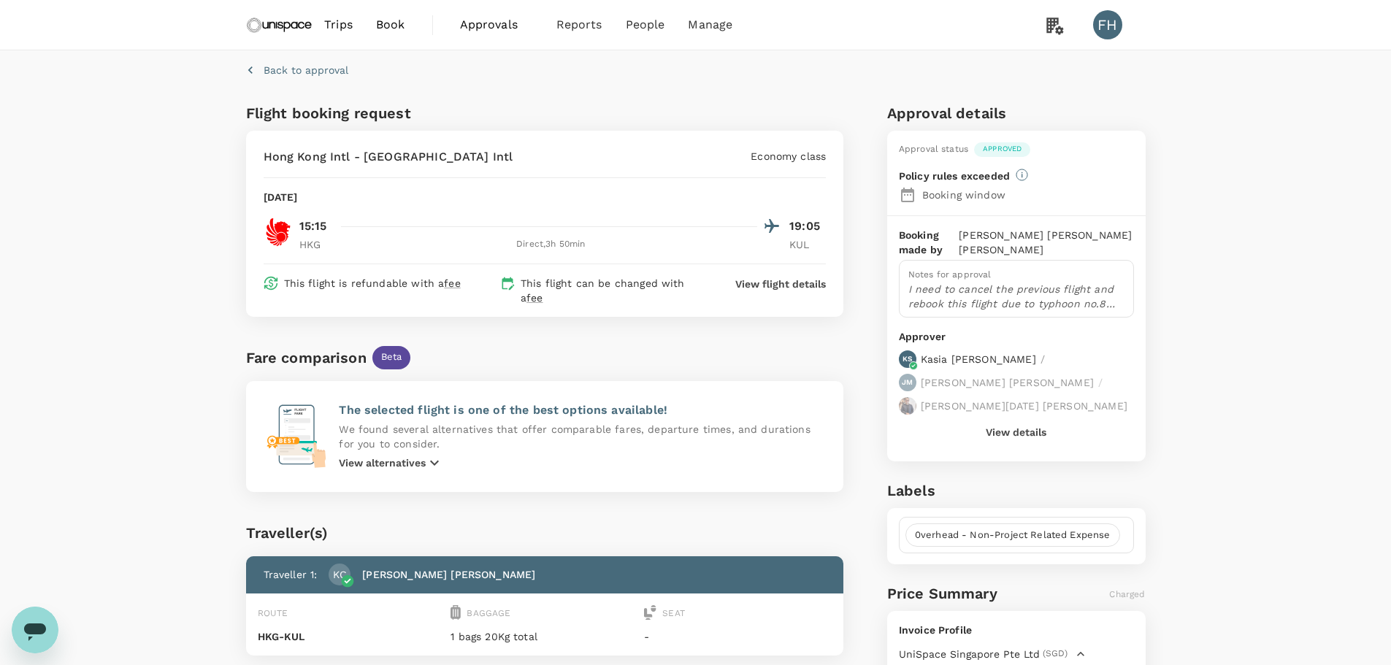
click at [1011, 426] on button "View details" at bounding box center [1016, 432] width 61 height 12
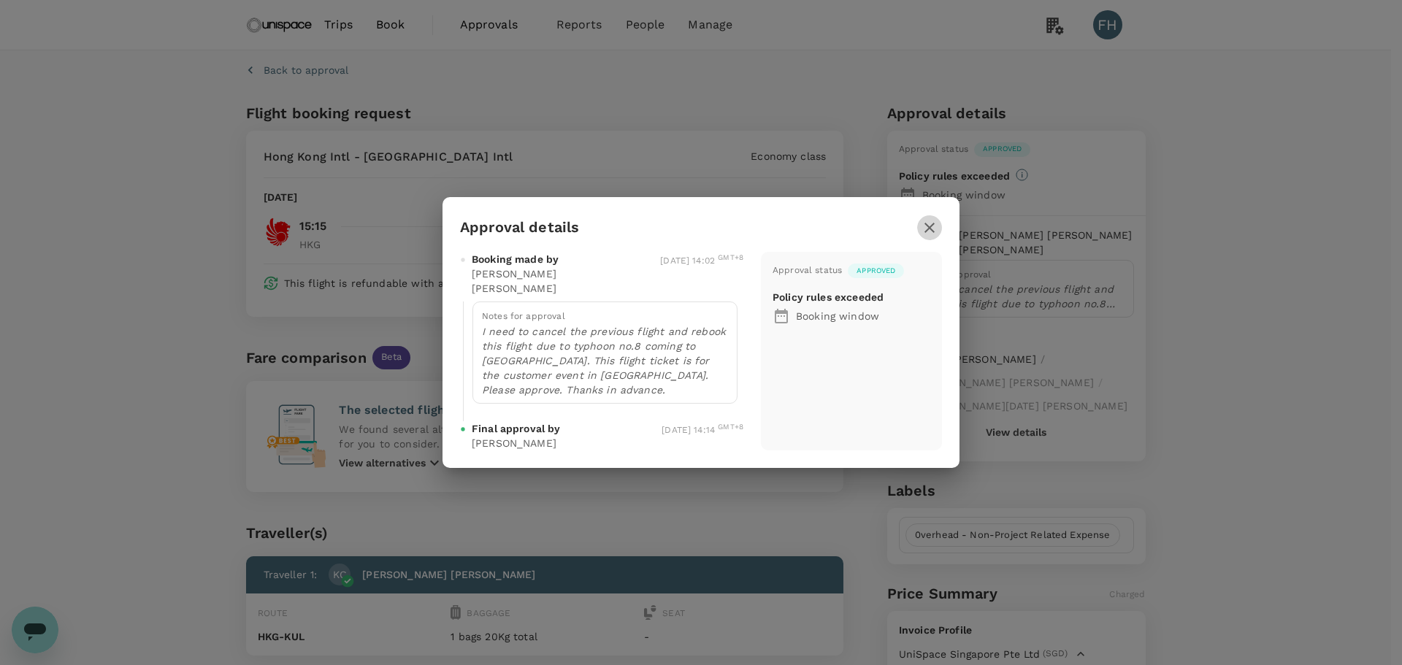
click at [929, 231] on button "button" at bounding box center [929, 227] width 25 height 25
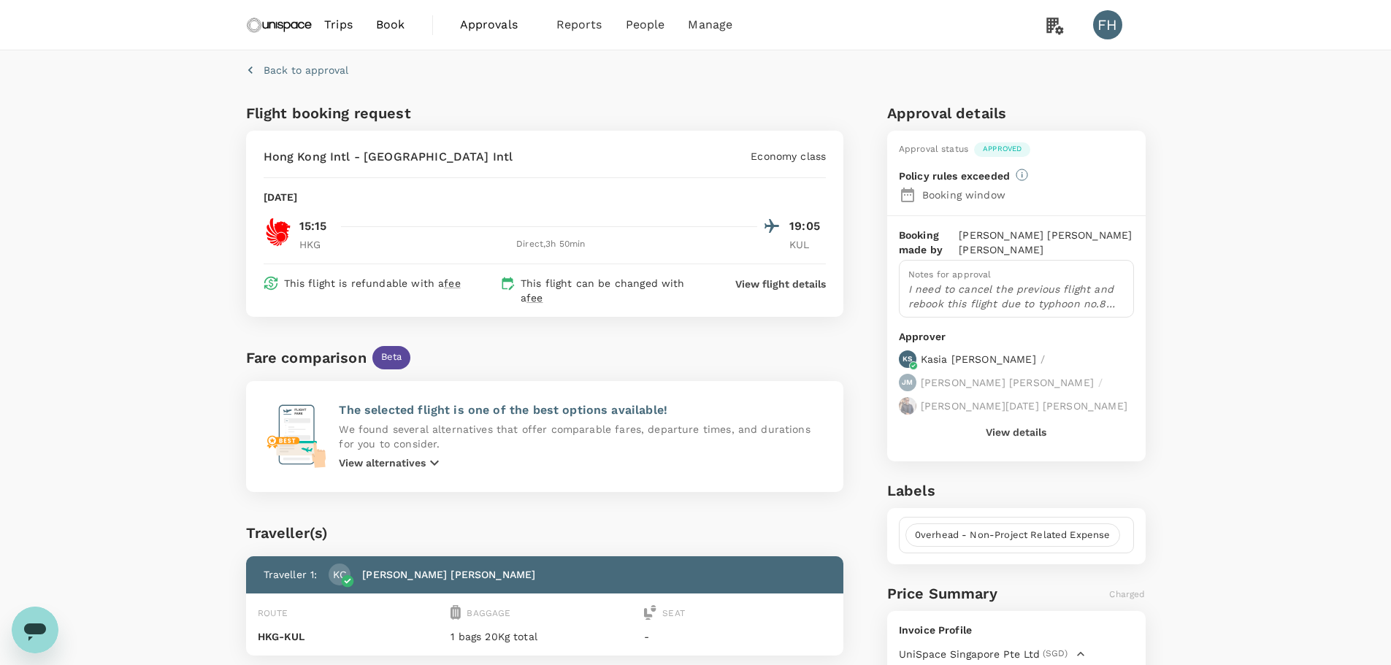
click at [818, 285] on p "View flight details" at bounding box center [780, 284] width 91 height 15
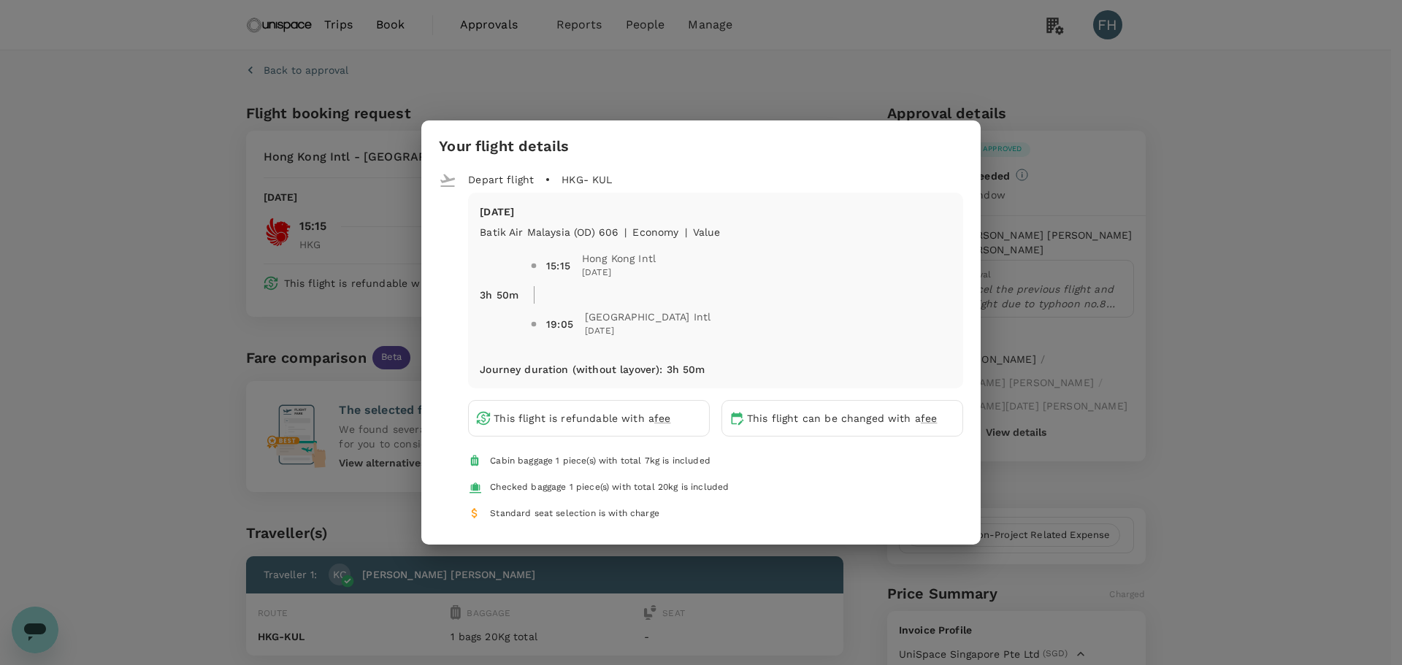
click at [948, 80] on div "Your flight details Depart flight HKG - KUL [DATE] Batik Air Malaysia (OD) 606 …" at bounding box center [701, 332] width 1402 height 665
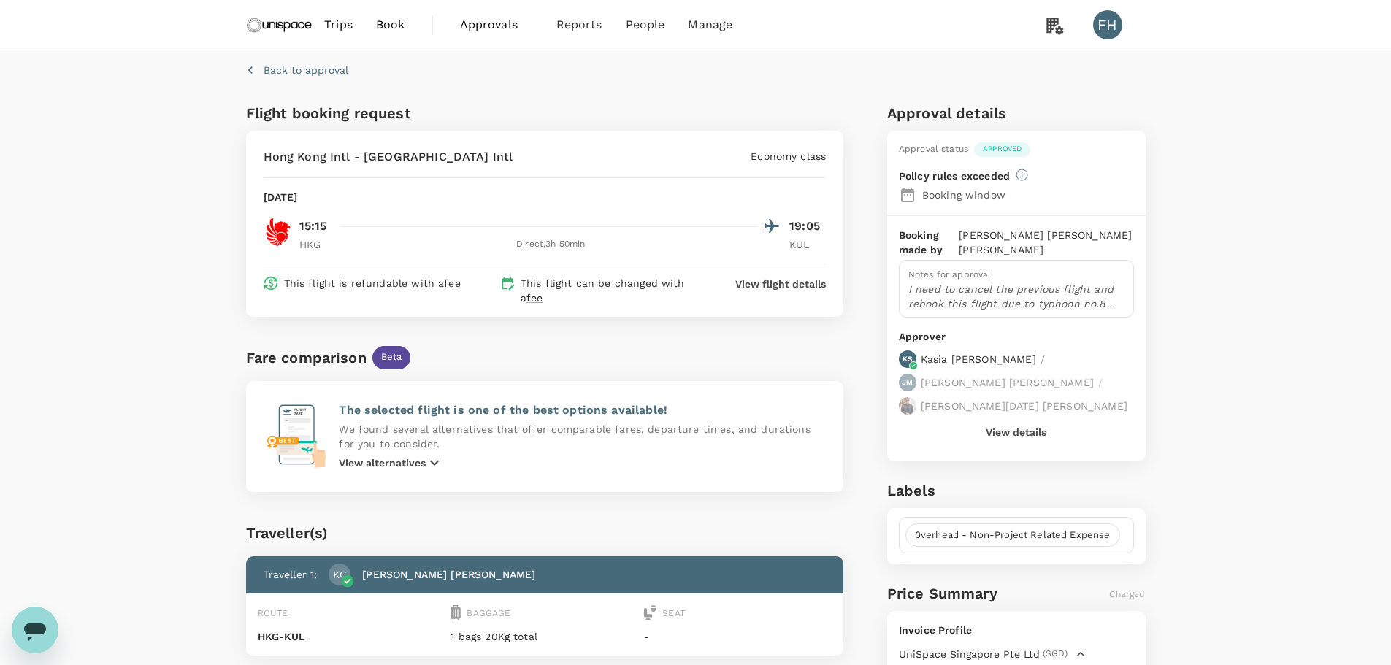
click at [353, 110] on h6 "Flight booking request" at bounding box center [394, 112] width 296 height 23
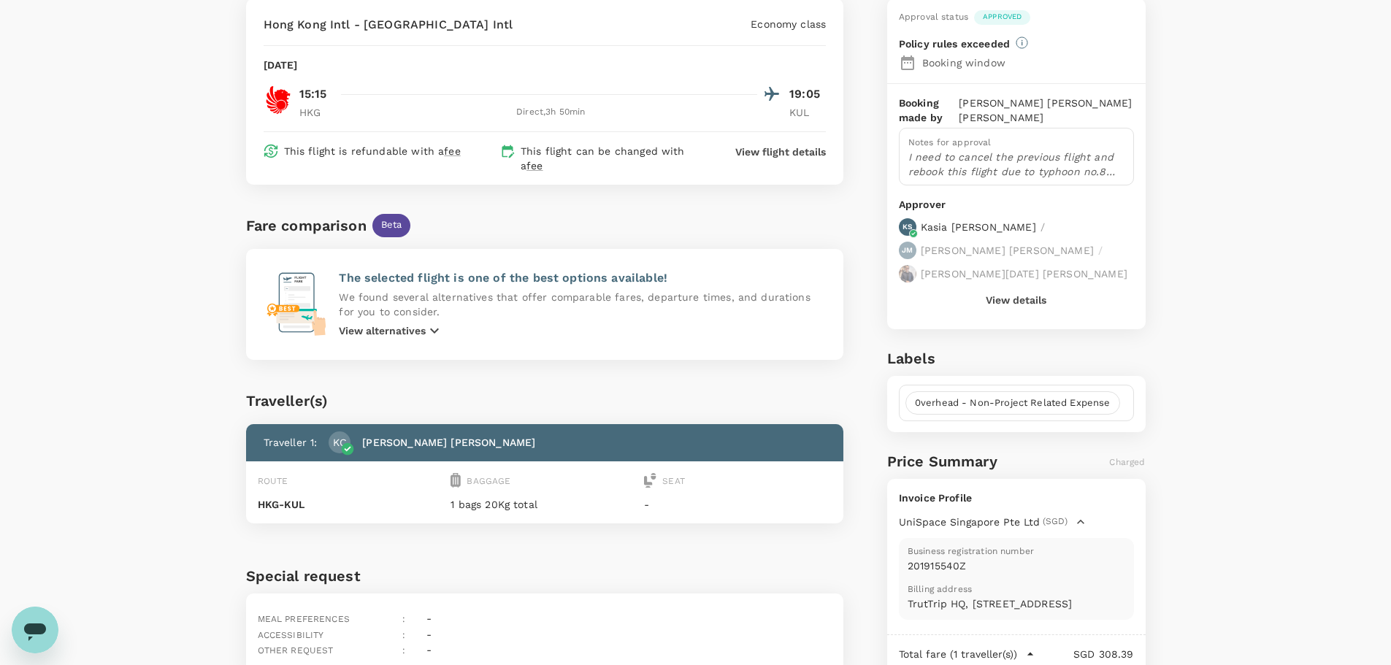
scroll to position [146, 0]
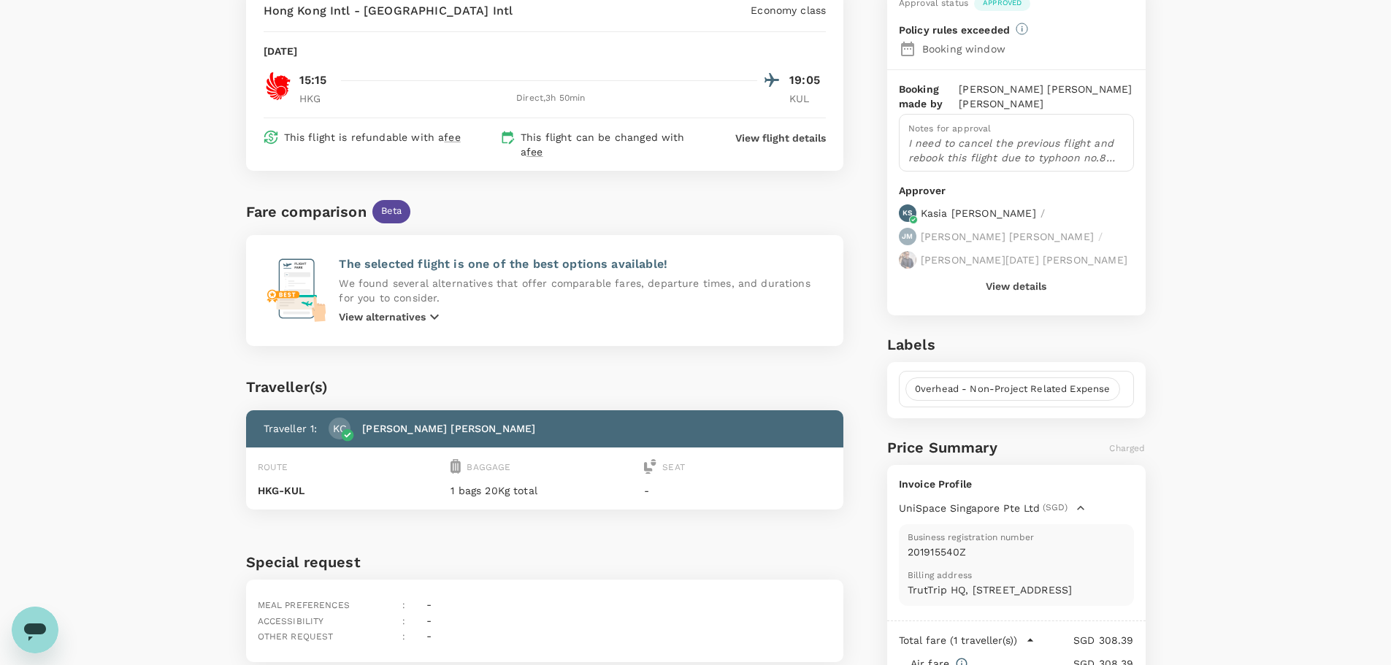
click at [406, 315] on p "View alternatives" at bounding box center [382, 317] width 87 height 15
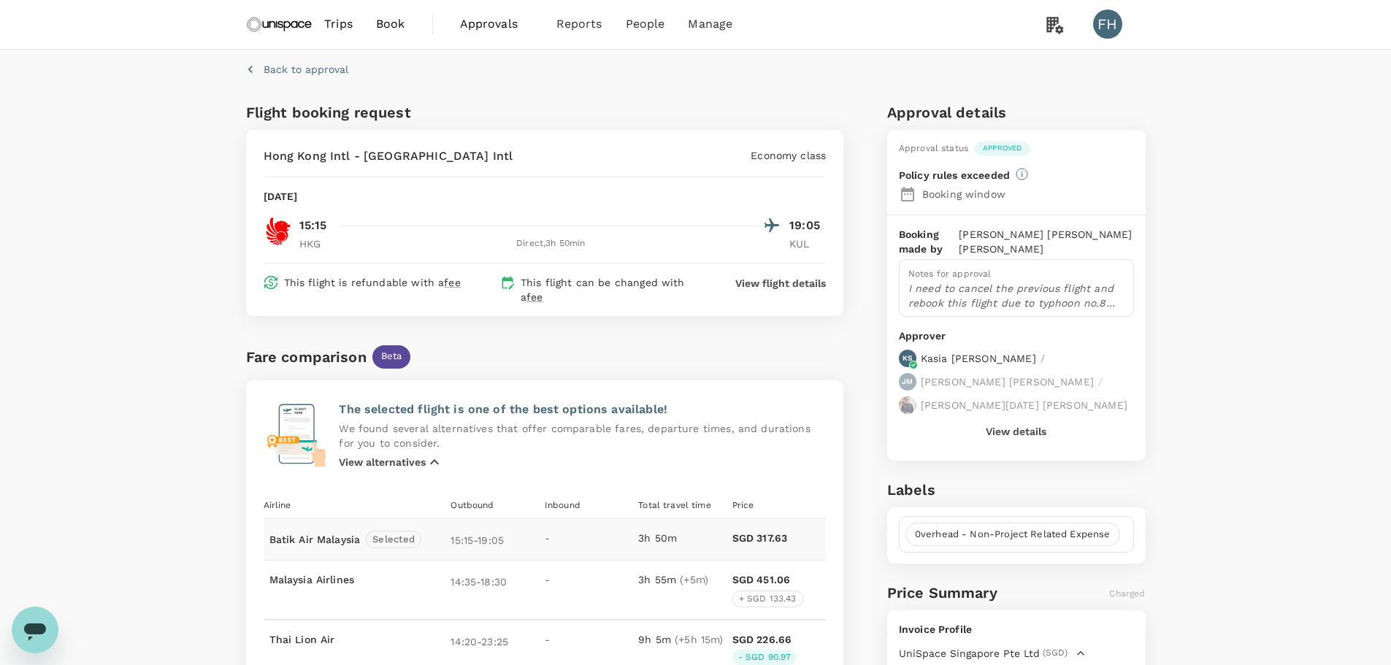
scroll to position [0, 0]
click at [648, 28] on span "People" at bounding box center [645, 25] width 39 height 18
click at [648, 20] on span "People" at bounding box center [645, 25] width 39 height 18
click at [628, 70] on link "Users" at bounding box center [676, 81] width 172 height 34
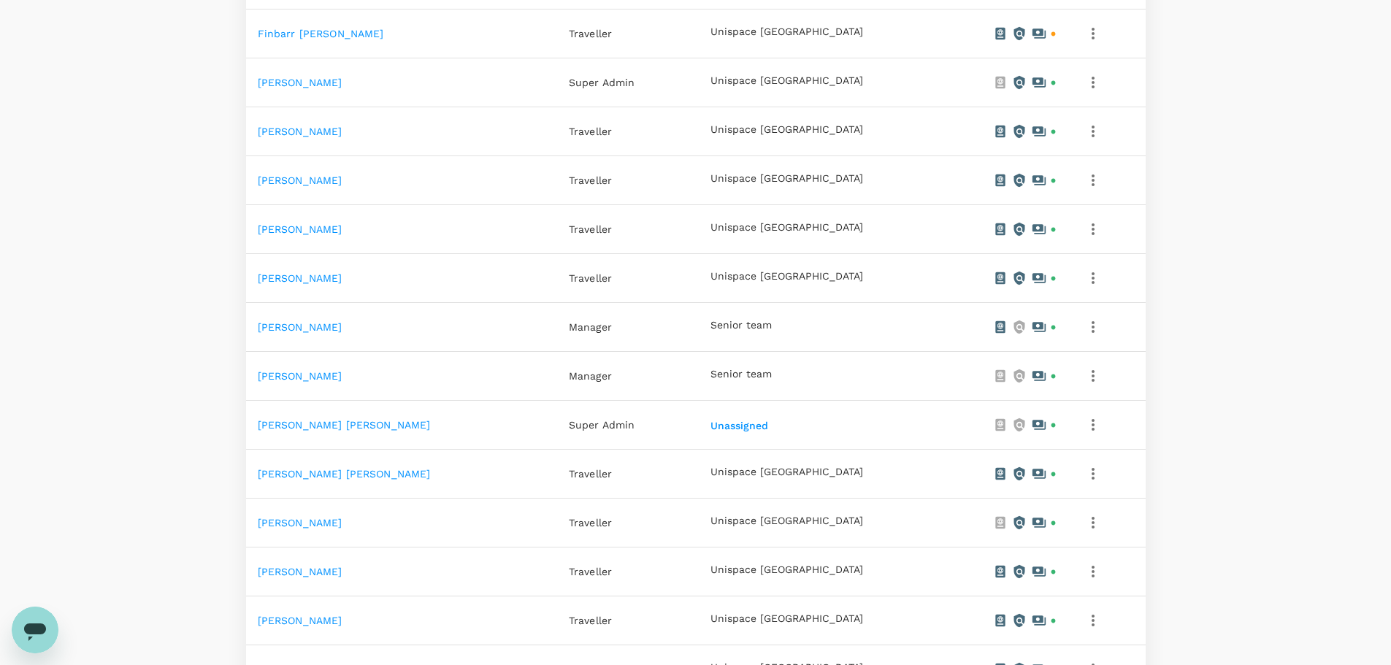
scroll to position [584, 0]
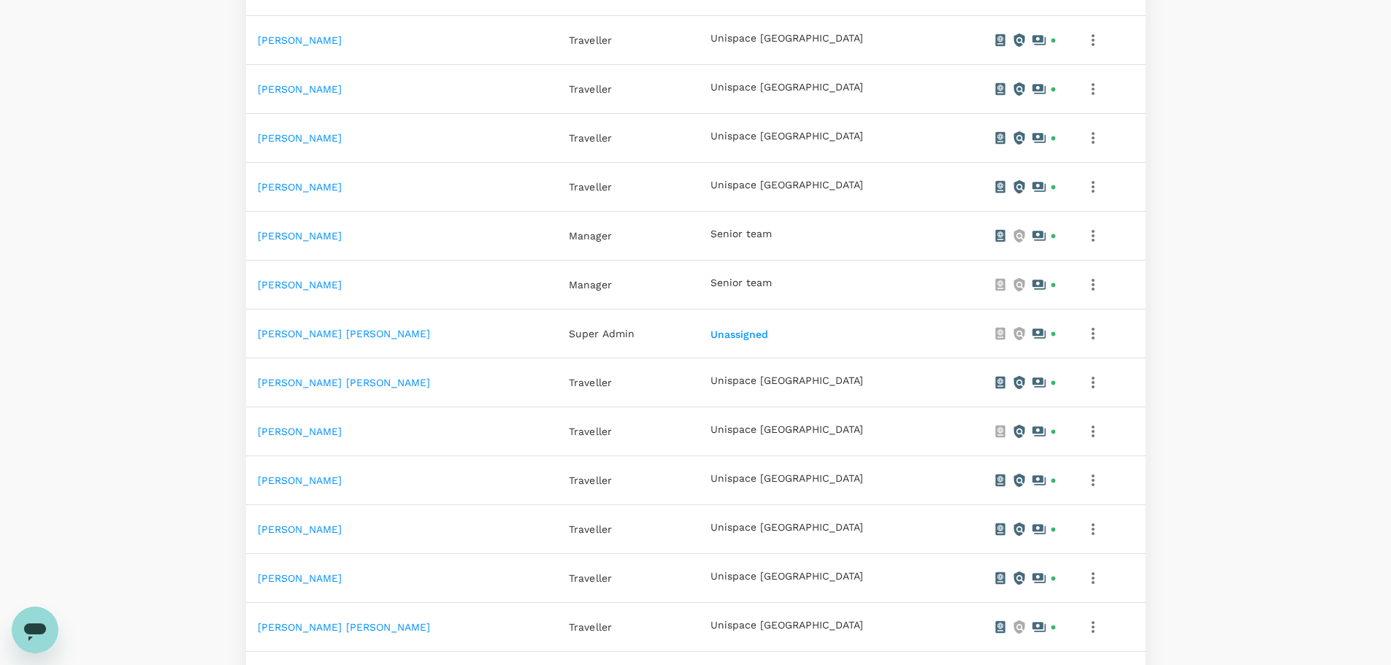
click at [361, 375] on td "[PERSON_NAME] [PERSON_NAME]" at bounding box center [401, 383] width 311 height 49
click at [357, 379] on link "[PERSON_NAME] [PERSON_NAME]" at bounding box center [344, 383] width 173 height 12
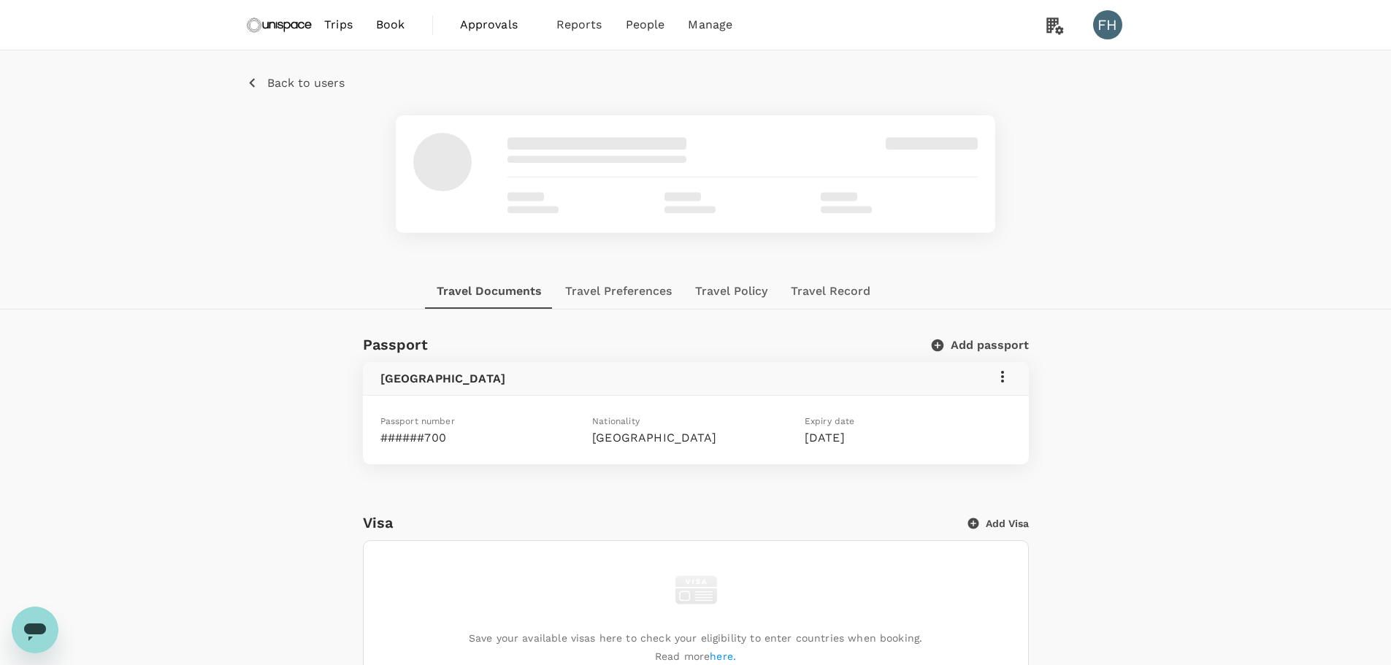
click at [795, 285] on button "Travel Record" at bounding box center [830, 291] width 103 height 35
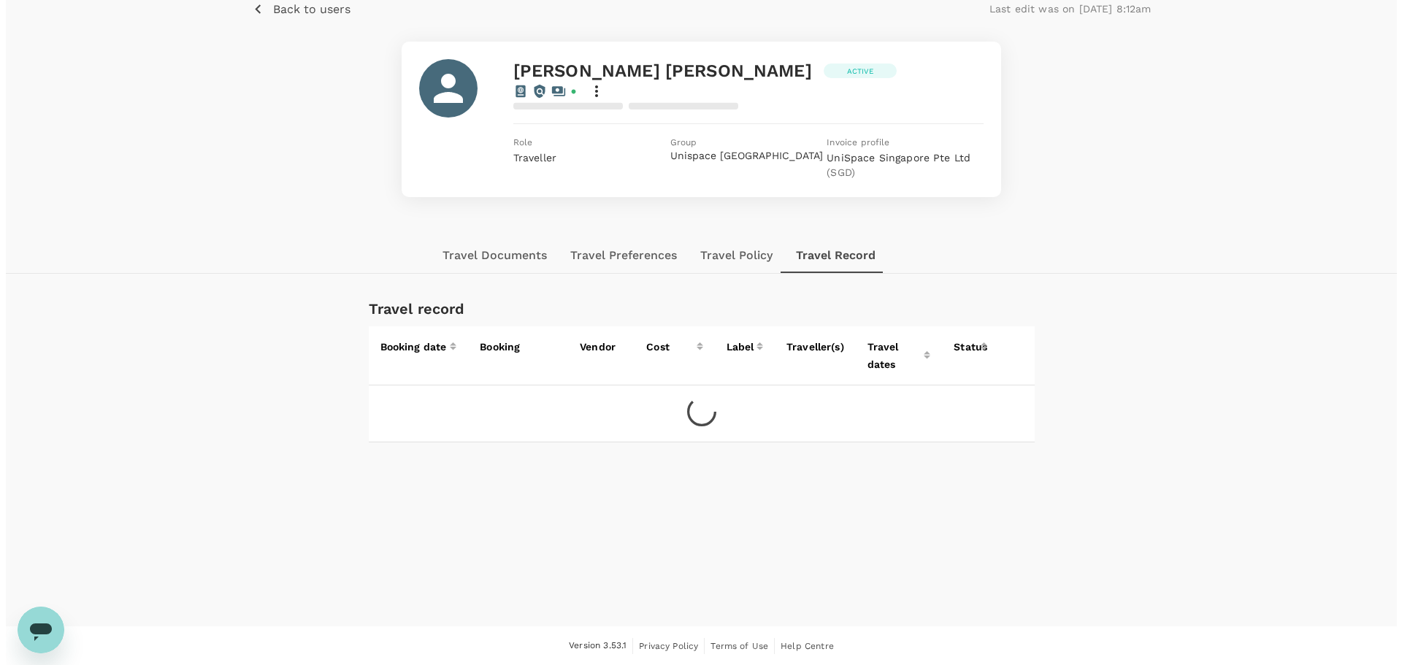
scroll to position [74, 0]
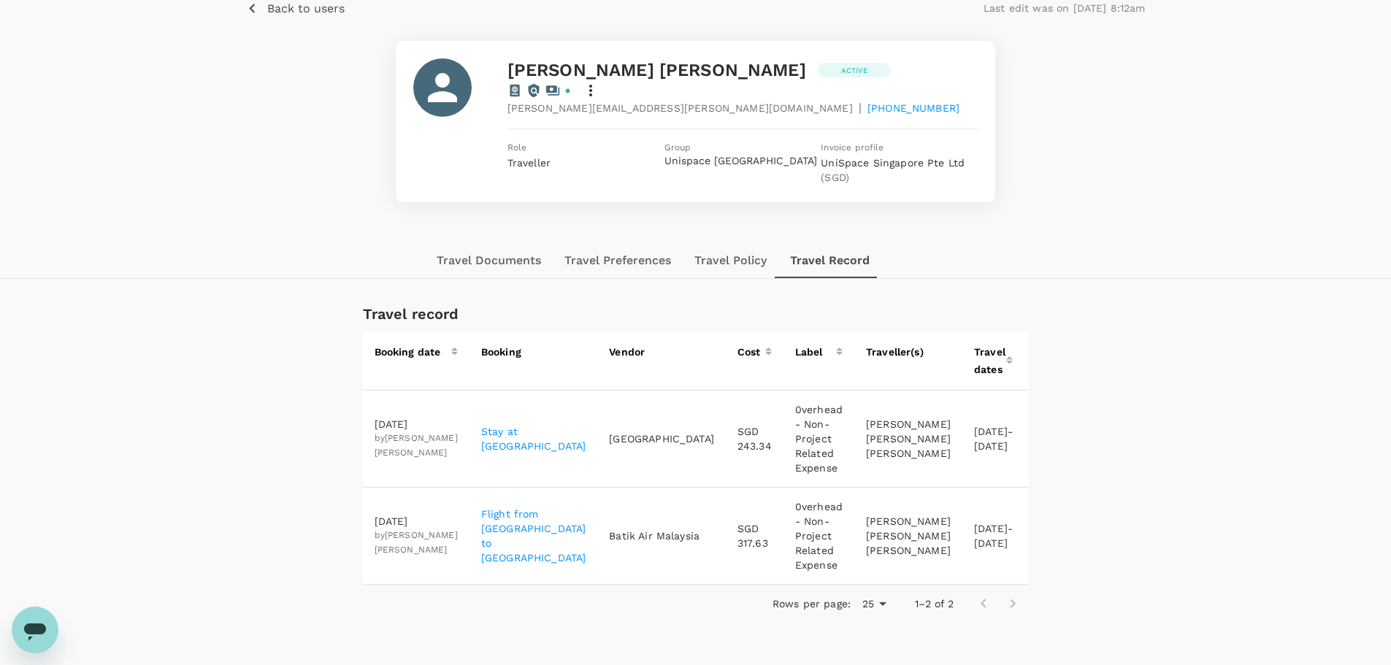
click at [1097, 539] on icon "button" at bounding box center [1106, 536] width 18 height 18
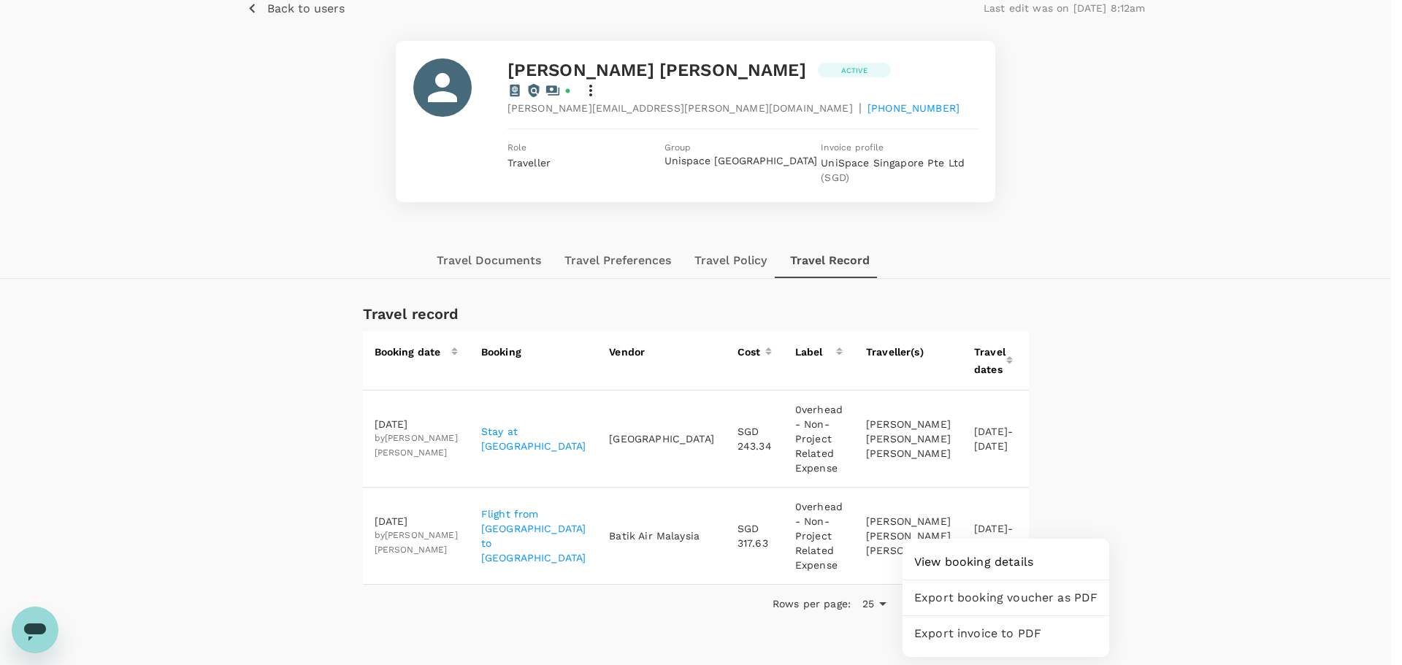
click at [996, 559] on span "View booking details" at bounding box center [1005, 562] width 183 height 18
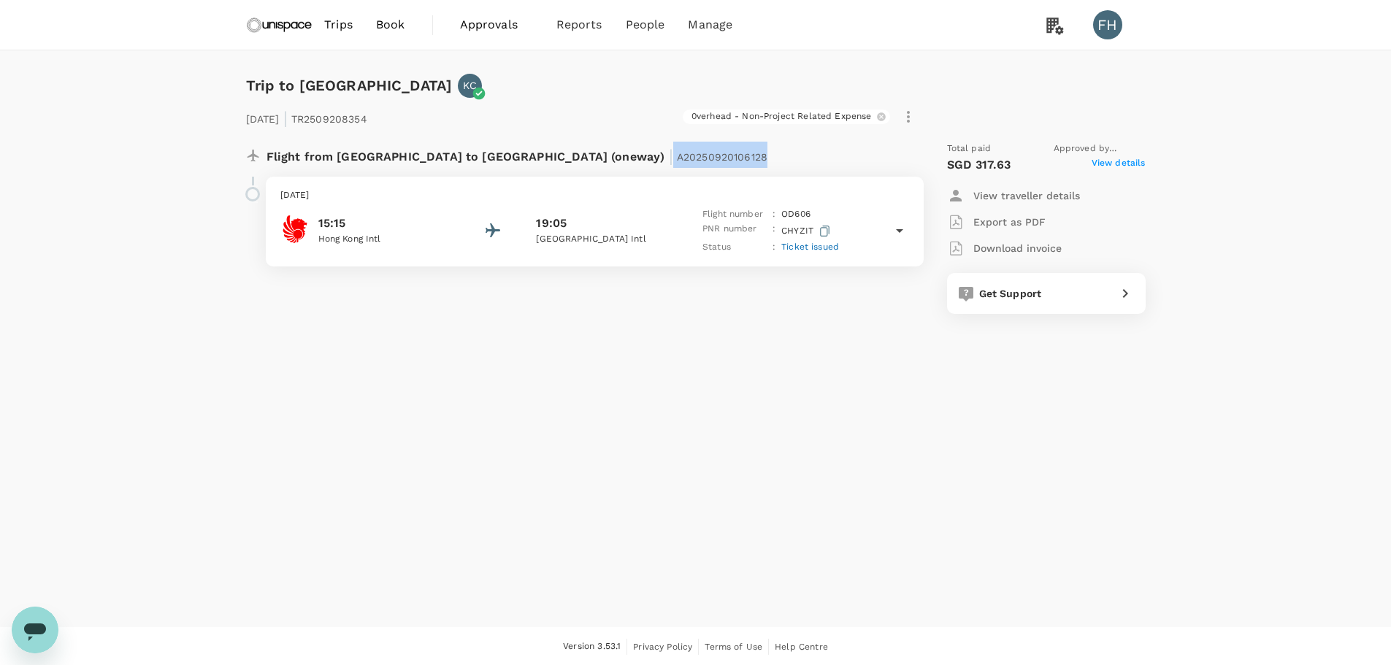
drag, startPoint x: 659, startPoint y: 154, endPoint x: 532, endPoint y: 161, distance: 128.0
click at [532, 161] on div "Flight from [GEOGRAPHIC_DATA] to [GEOGRAPHIC_DATA] (oneway) | A20250920106128" at bounding box center [547, 155] width 560 height 26
click at [1129, 163] on span "View details" at bounding box center [1119, 165] width 54 height 18
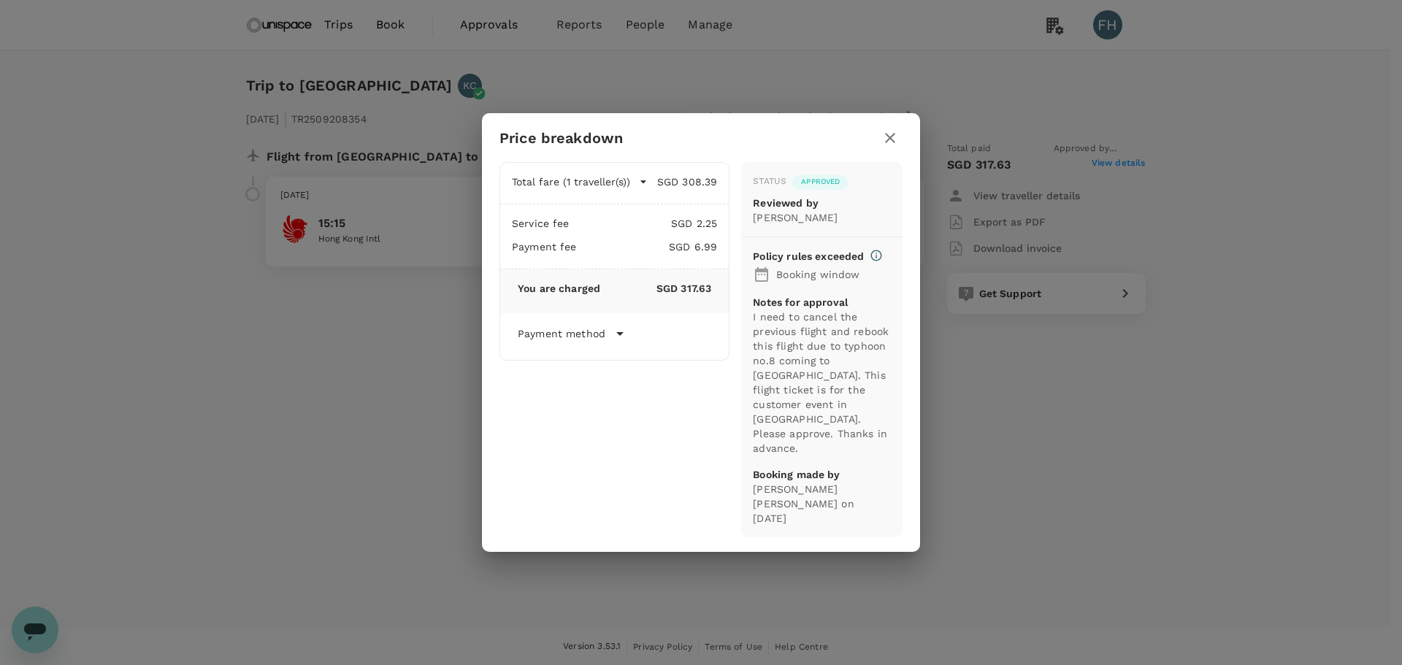
click at [898, 147] on icon "button" at bounding box center [890, 138] width 18 height 18
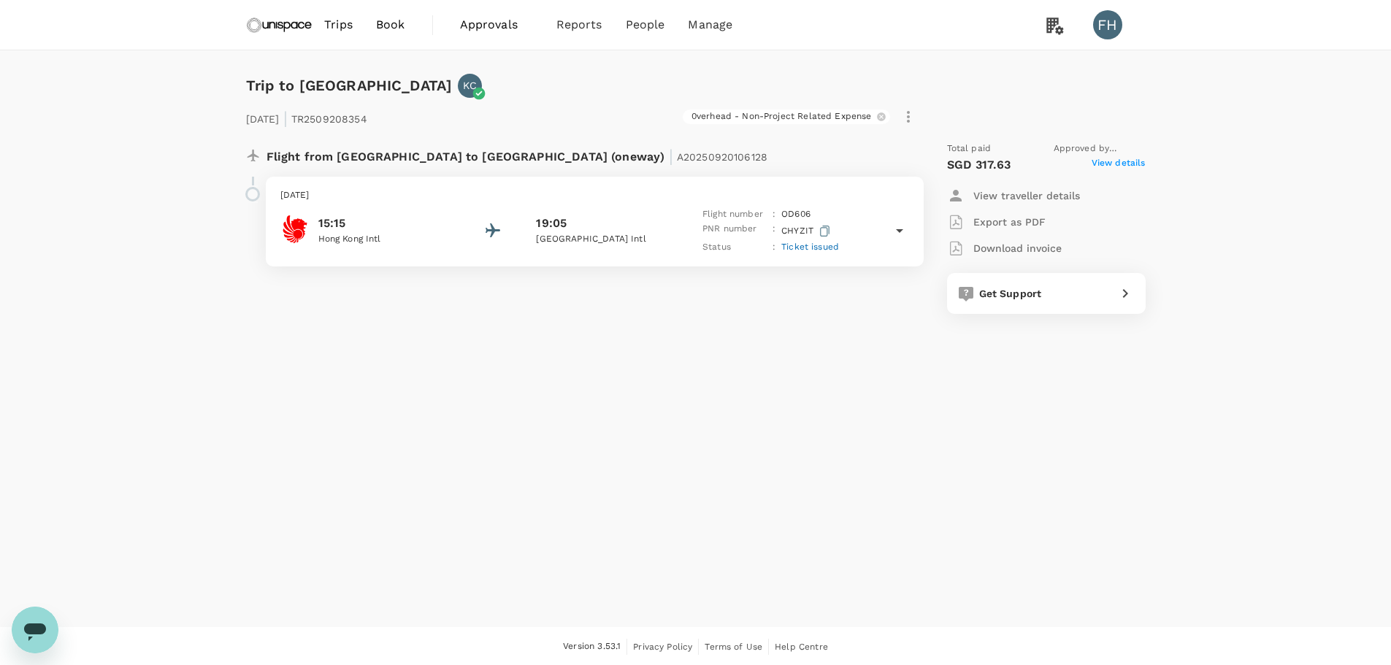
click at [894, 230] on icon at bounding box center [900, 231] width 18 height 18
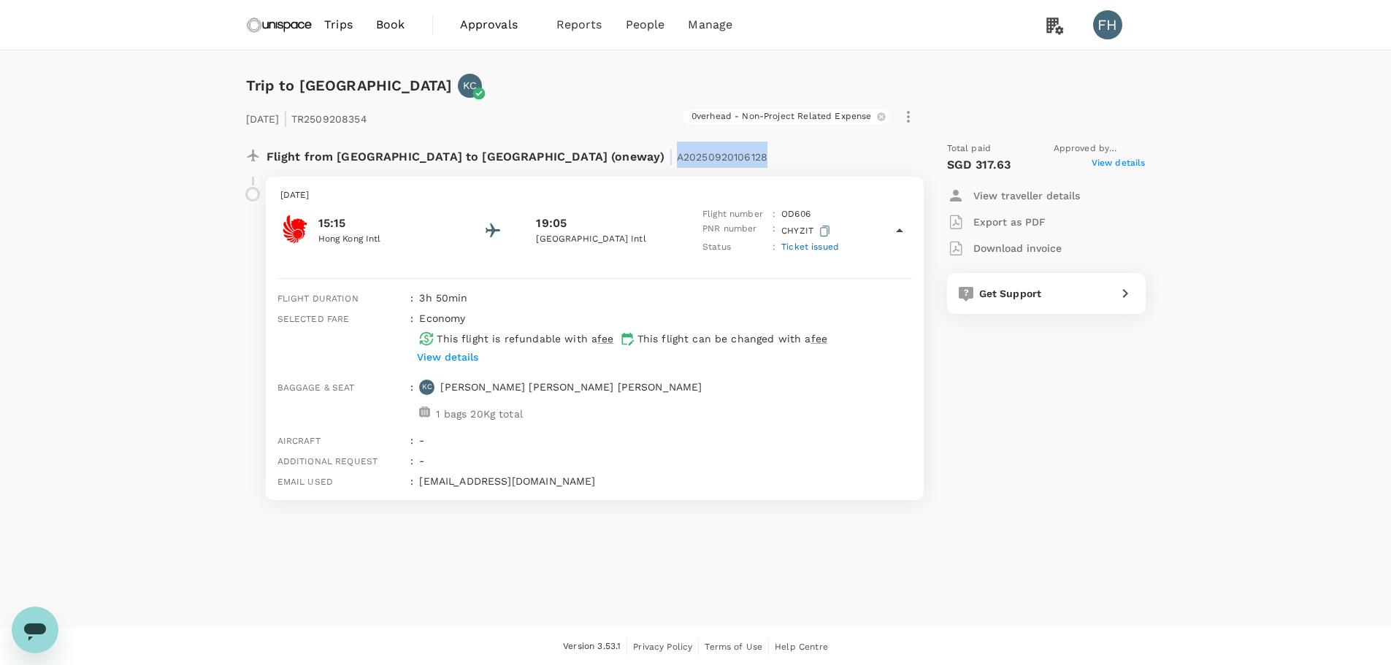
drag, startPoint x: 632, startPoint y: 155, endPoint x: 536, endPoint y: 147, distance: 96.0
click at [536, 147] on div "Flight from [GEOGRAPHIC_DATA] to [GEOGRAPHIC_DATA] (oneway) | A20250920106128" at bounding box center [547, 155] width 560 height 26
copy span "A20250920106128"
drag, startPoint x: 275, startPoint y: 26, endPoint x: 305, endPoint y: 32, distance: 30.5
click at [275, 26] on img at bounding box center [279, 25] width 67 height 32
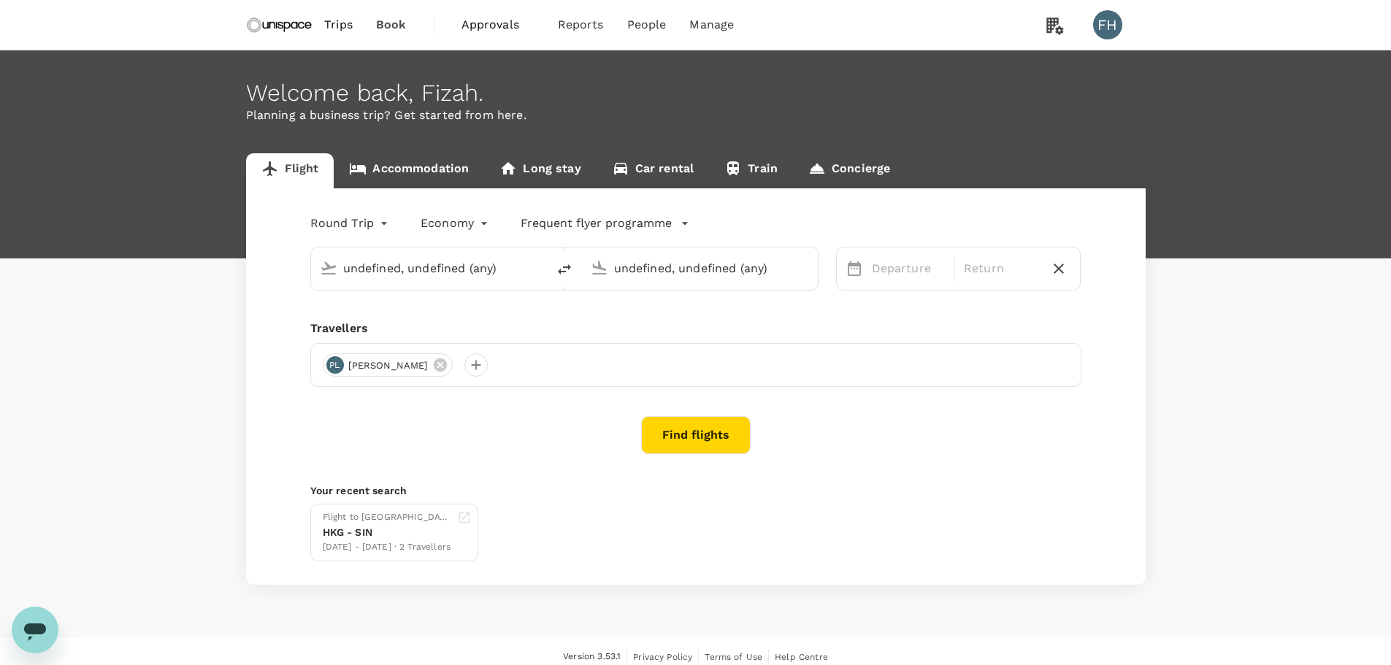
type input "Singapore Changi (SIN)"
type input "Kuala Lumpur Intl ([GEOGRAPHIC_DATA])"
type input "Singapore Changi (SIN)"
type input "Kuala Lumpur Intl ([GEOGRAPHIC_DATA])"
type input "Singapore Changi (SIN)"
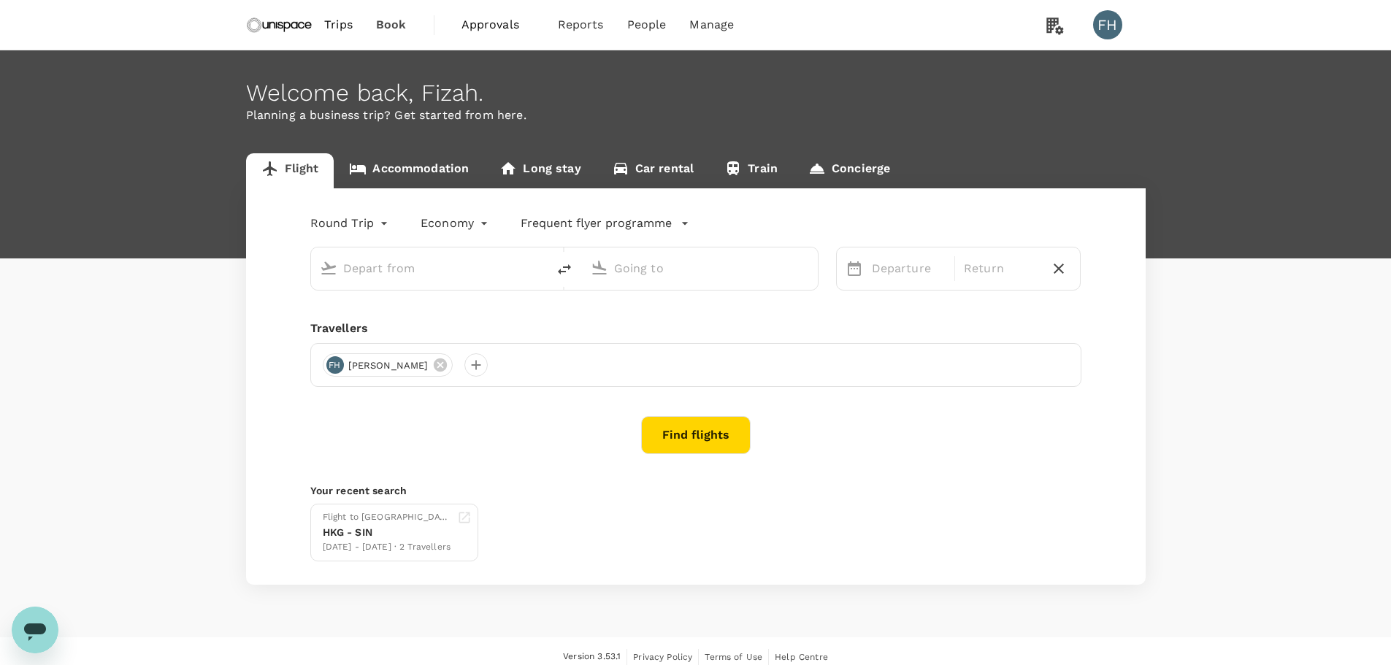
type input "Kuala Lumpur Intl ([GEOGRAPHIC_DATA])"
